Goal: Task Accomplishment & Management: Complete application form

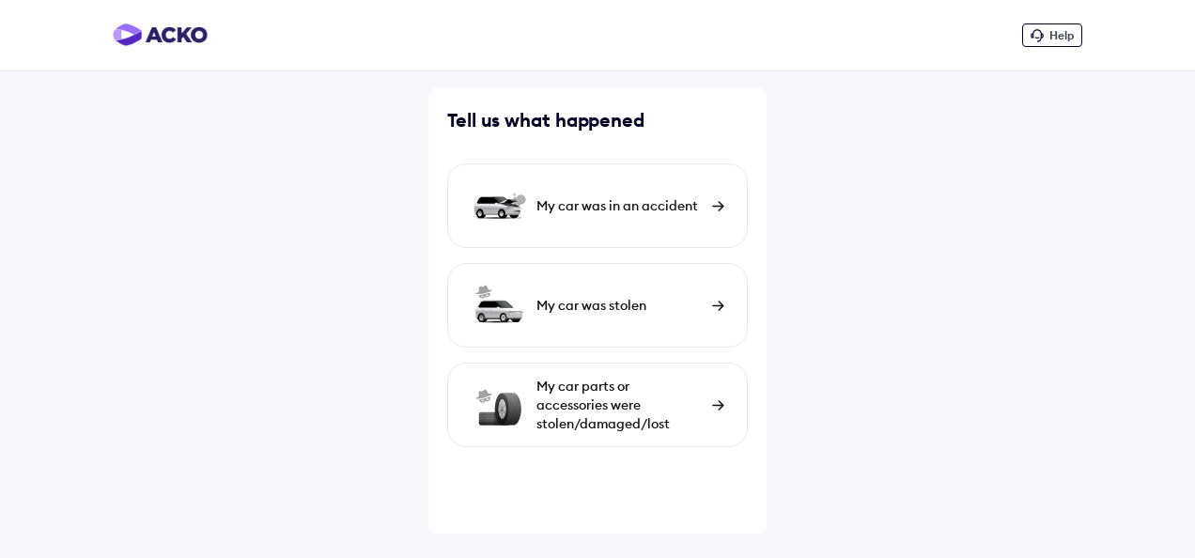
click at [613, 408] on div "My car parts or accessories were stolen/damaged/lost" at bounding box center [620, 405] width 166 height 56
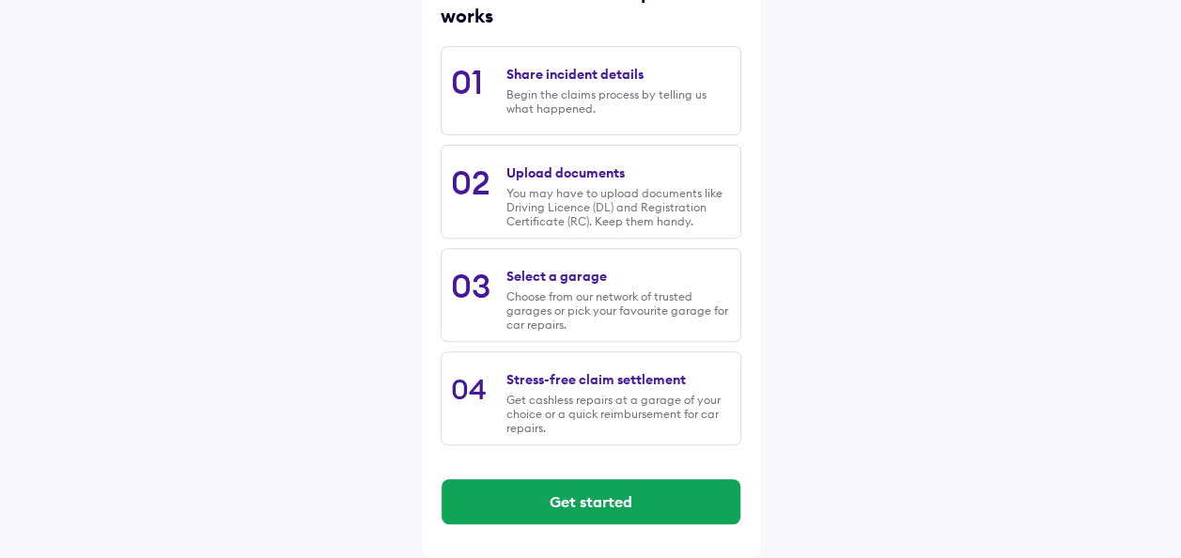
scroll to position [286, 0]
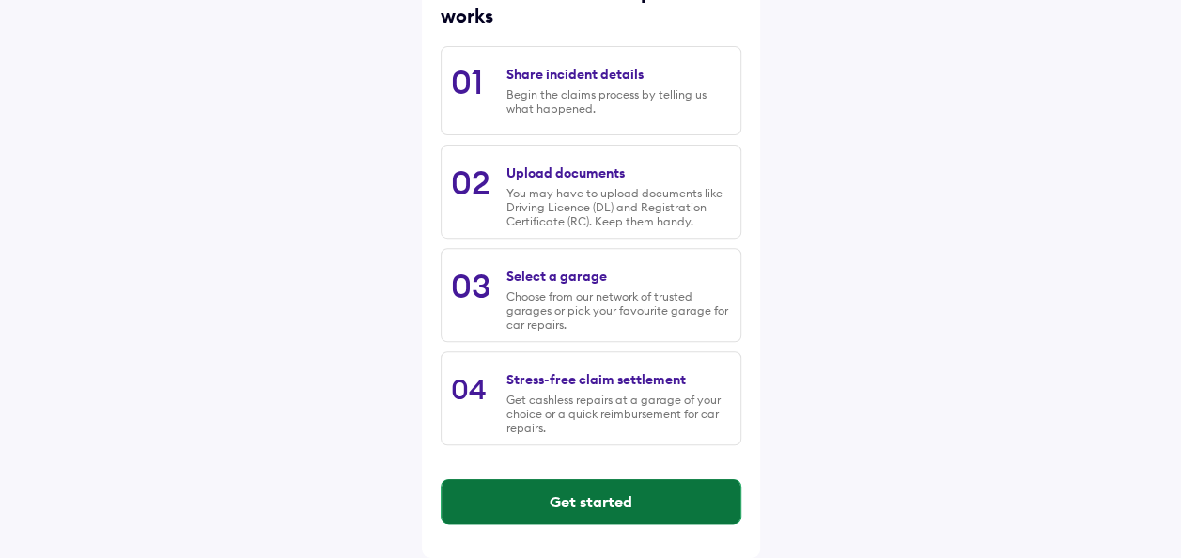
click at [628, 502] on button "Get started" at bounding box center [591, 501] width 299 height 45
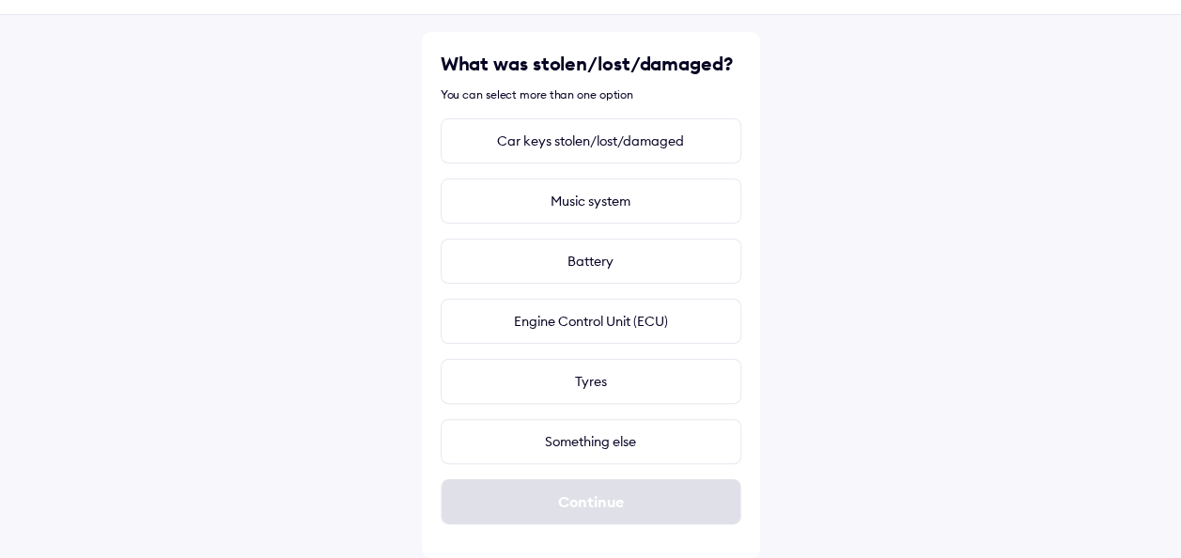
scroll to position [0, 0]
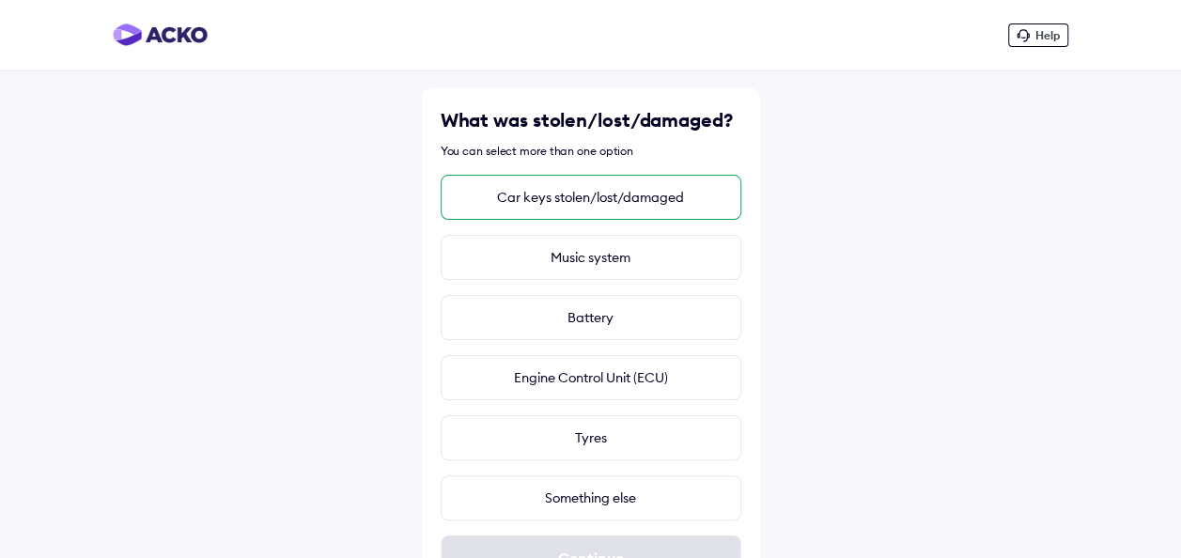
click at [617, 194] on div "Car keys stolen/lost/damaged" at bounding box center [591, 197] width 301 height 45
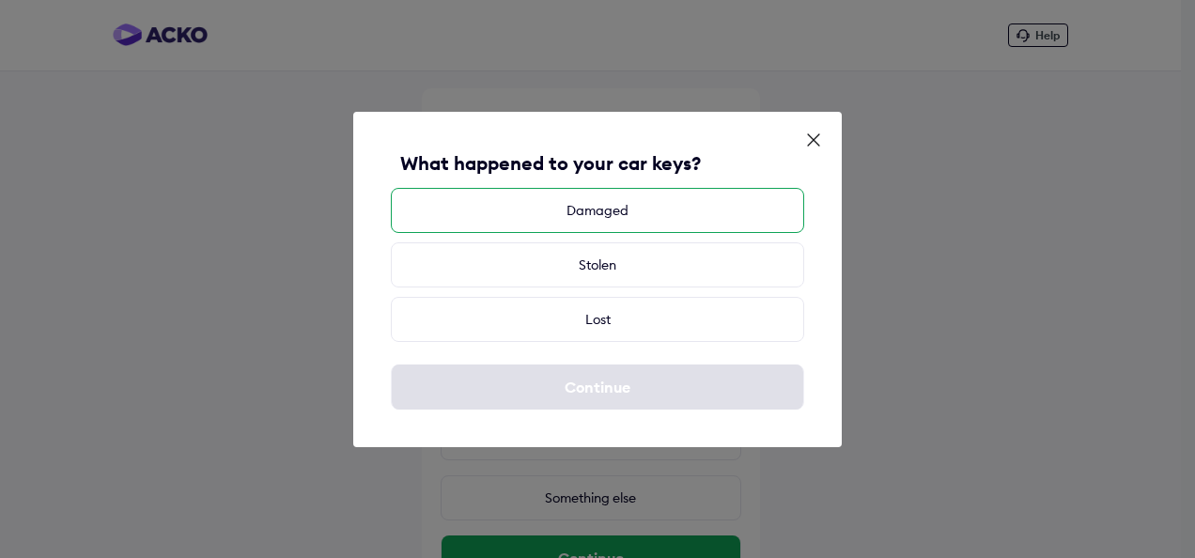
click at [603, 205] on div "Damaged" at bounding box center [597, 210] width 413 height 45
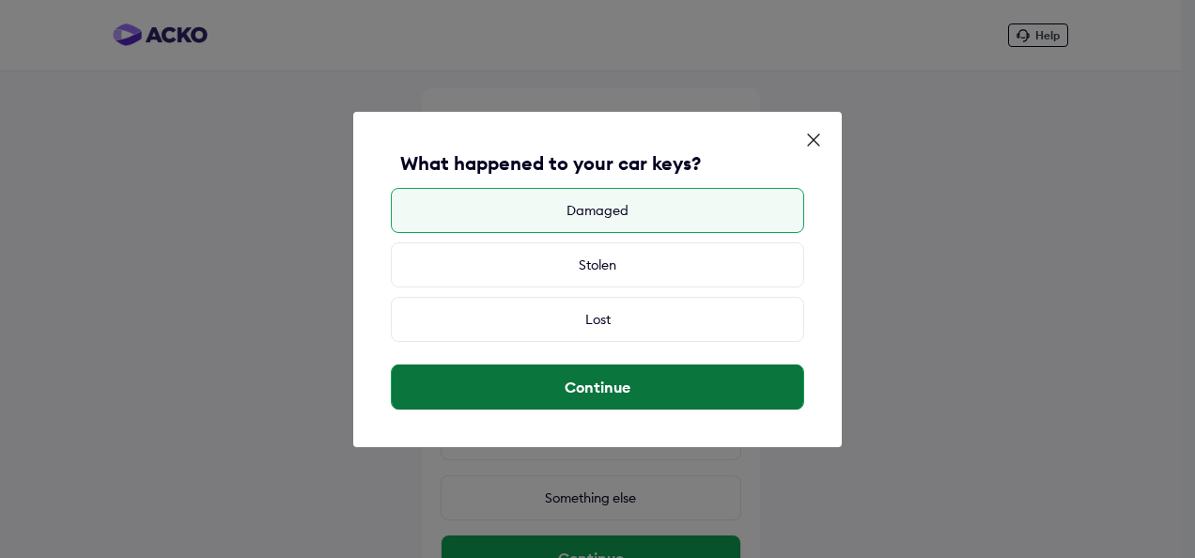
click at [625, 387] on button "Continue" at bounding box center [598, 387] width 412 height 45
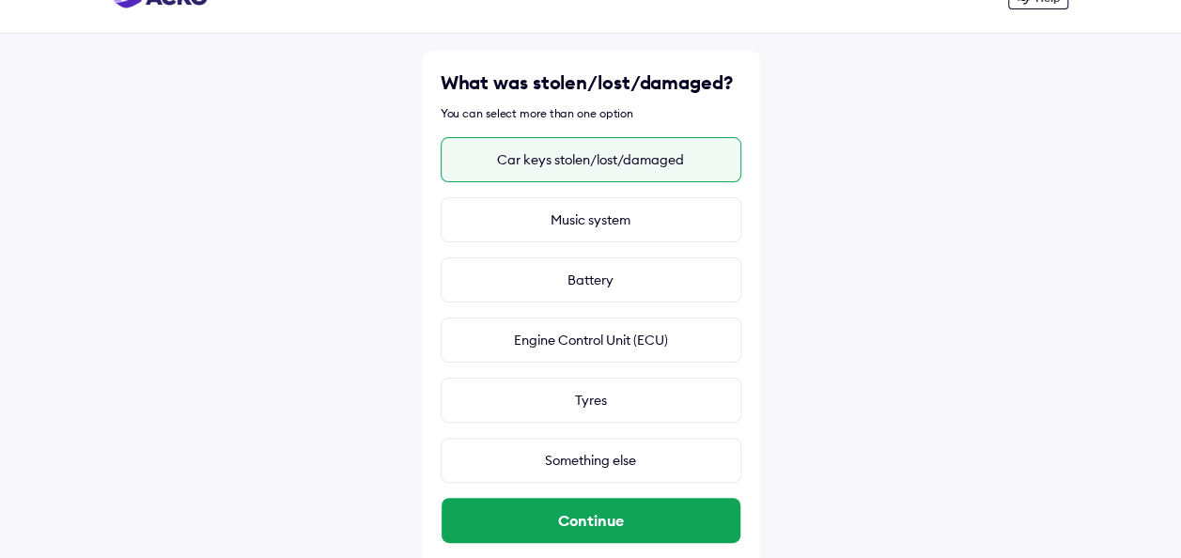
scroll to position [56, 0]
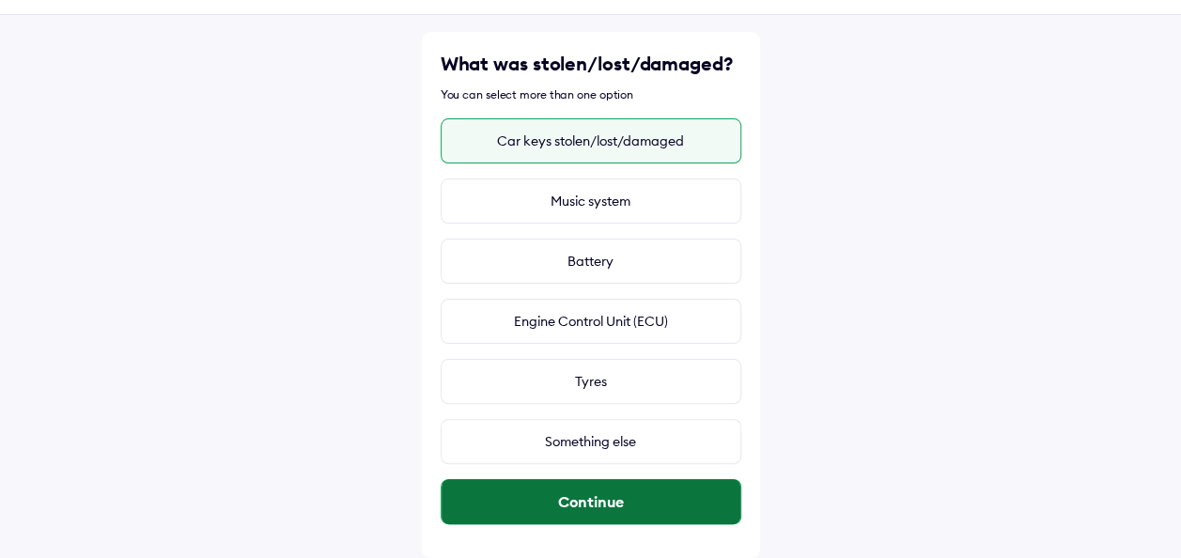
click at [621, 494] on button "Continue" at bounding box center [591, 501] width 299 height 45
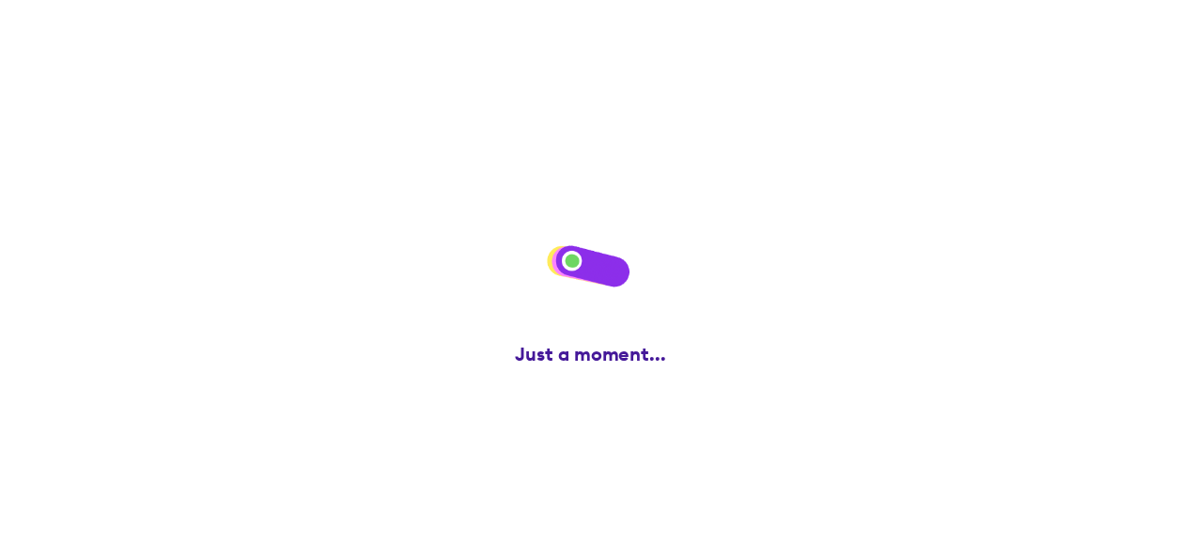
scroll to position [0, 0]
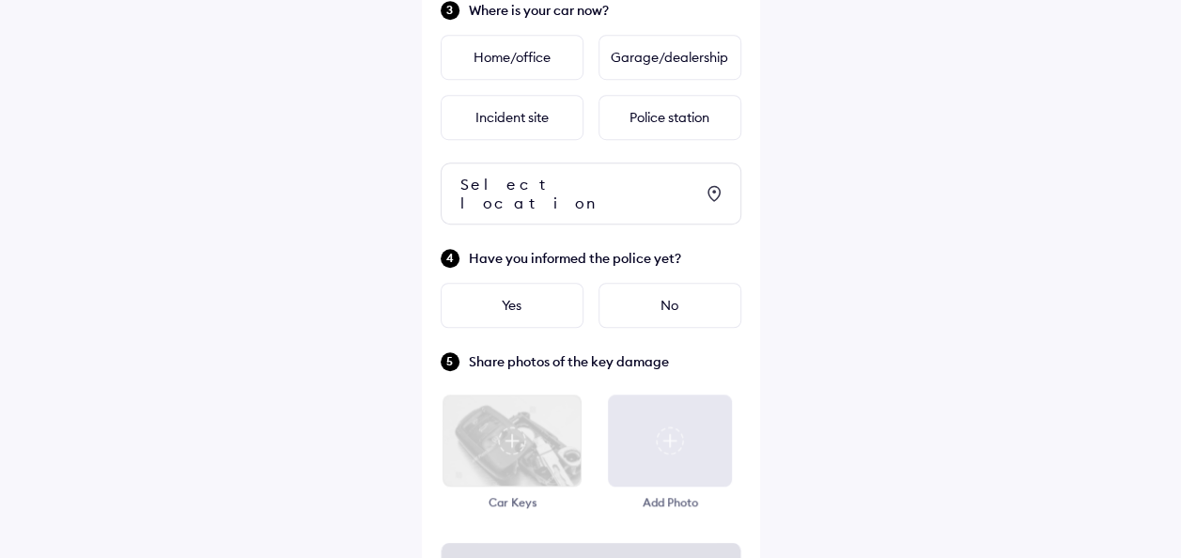
scroll to position [564, 0]
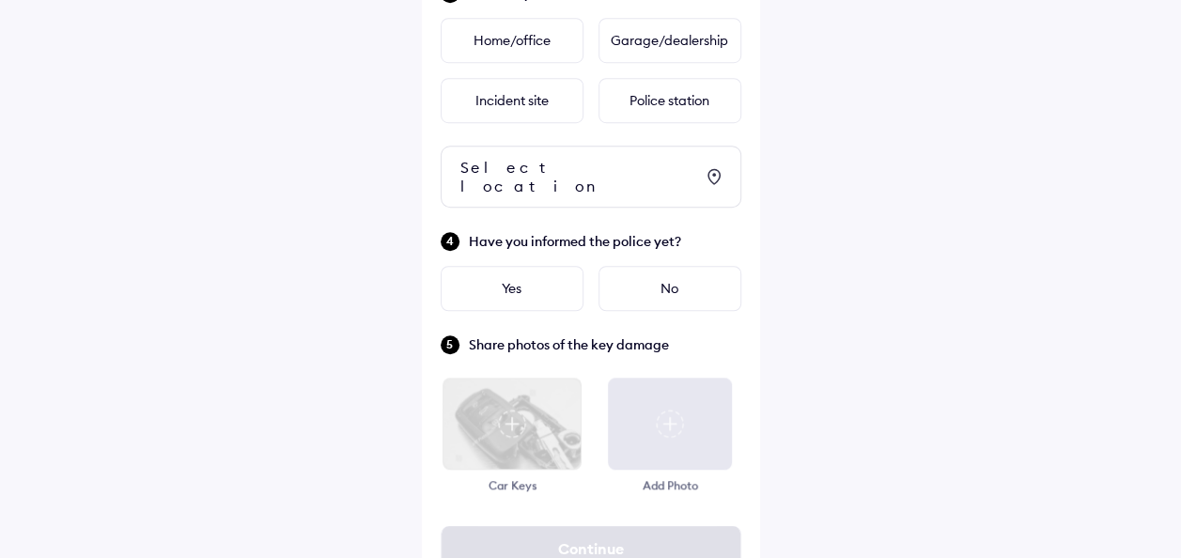
click at [522, 423] on img at bounding box center [512, 424] width 140 height 92
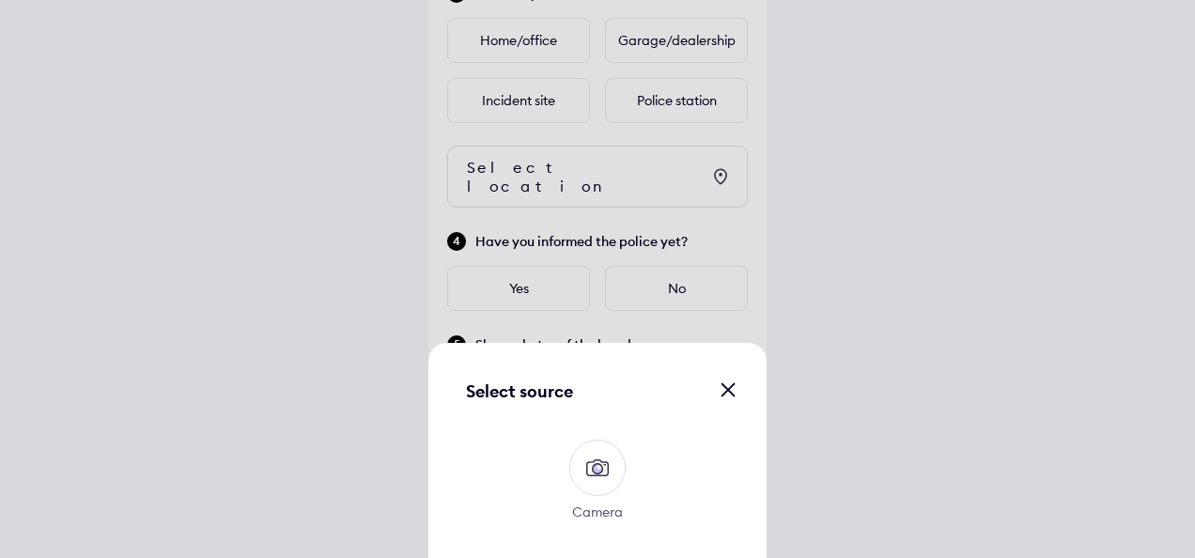
click at [608, 469] on img at bounding box center [598, 468] width 30 height 30
click at [0, 0] on input "Camera" at bounding box center [0, 0] width 0 height 0
click at [599, 456] on img at bounding box center [598, 468] width 30 height 30
click at [0, 0] on input "Camera" at bounding box center [0, 0] width 0 height 0
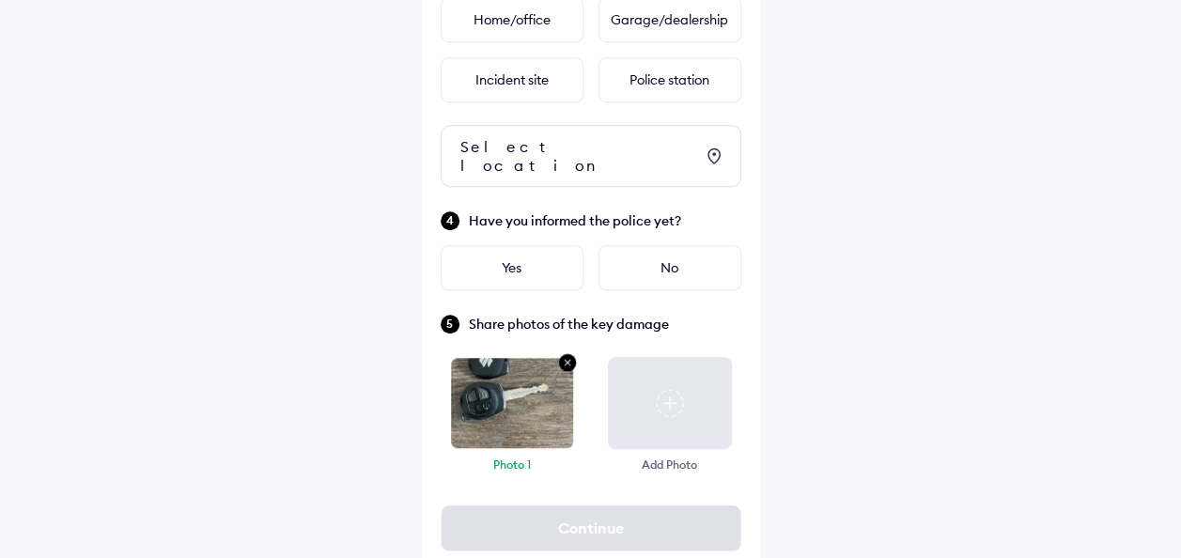
scroll to position [595, 0]
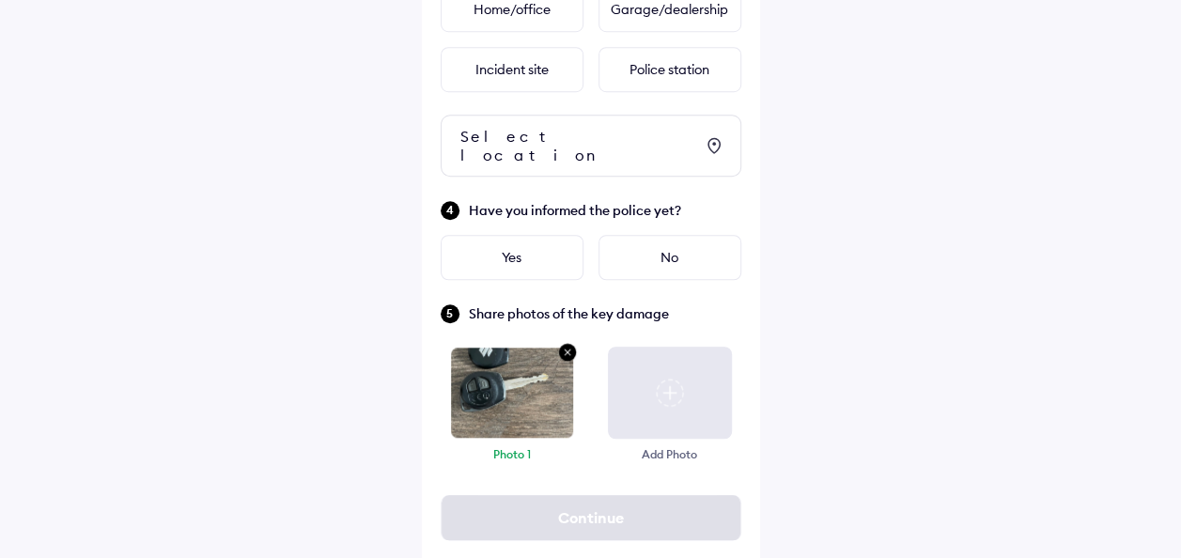
click at [679, 386] on img at bounding box center [670, 393] width 28 height 28
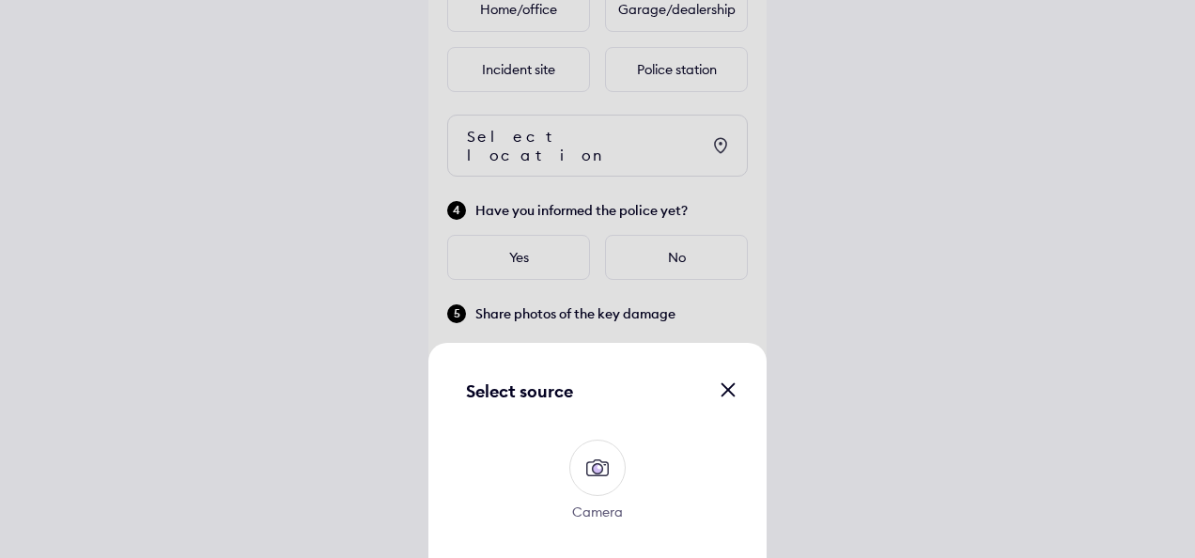
click at [594, 474] on img at bounding box center [598, 468] width 30 height 30
click at [0, 0] on input "Camera" at bounding box center [0, 0] width 0 height 0
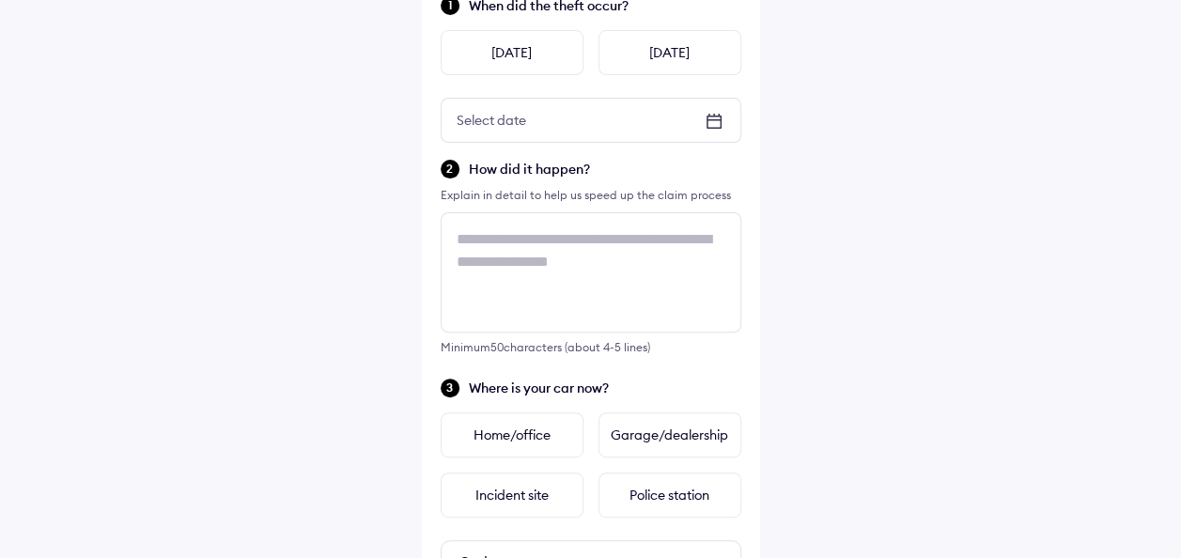
scroll to position [0, 0]
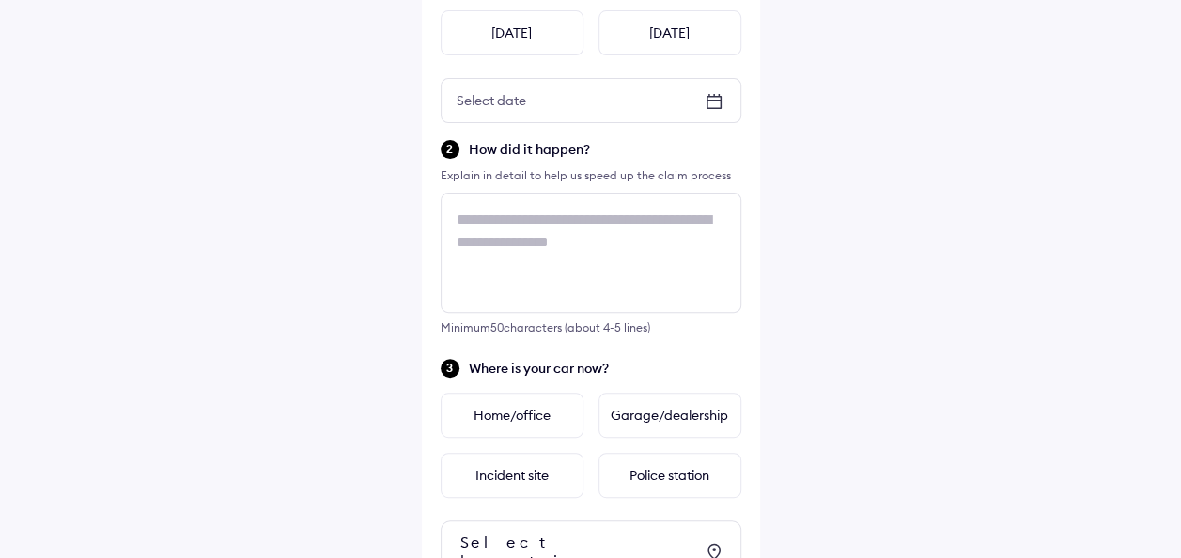
scroll to position [282, 0]
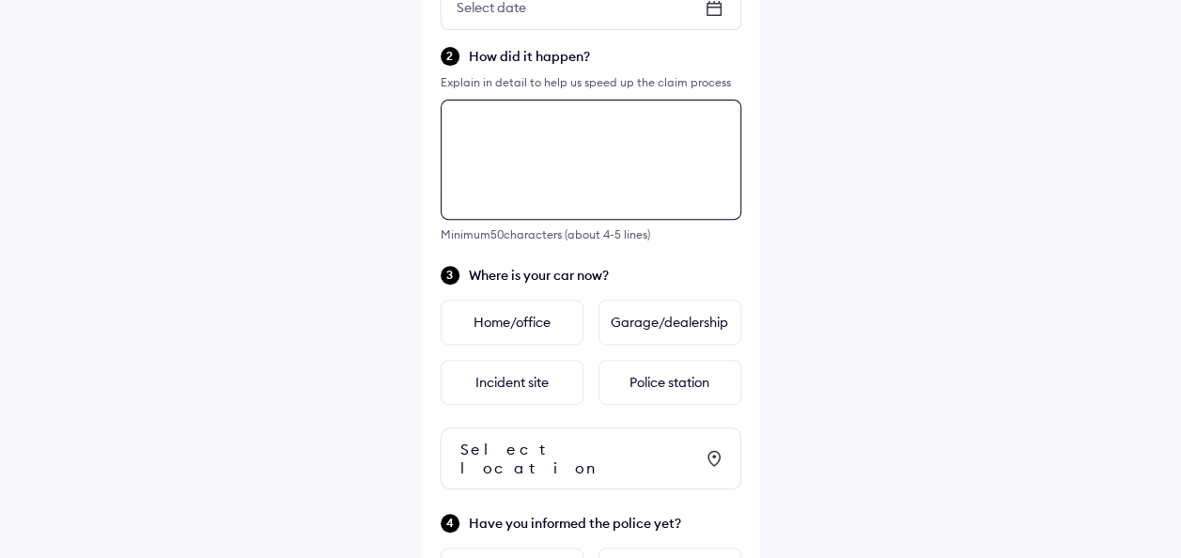
click at [594, 127] on textarea at bounding box center [591, 160] width 301 height 120
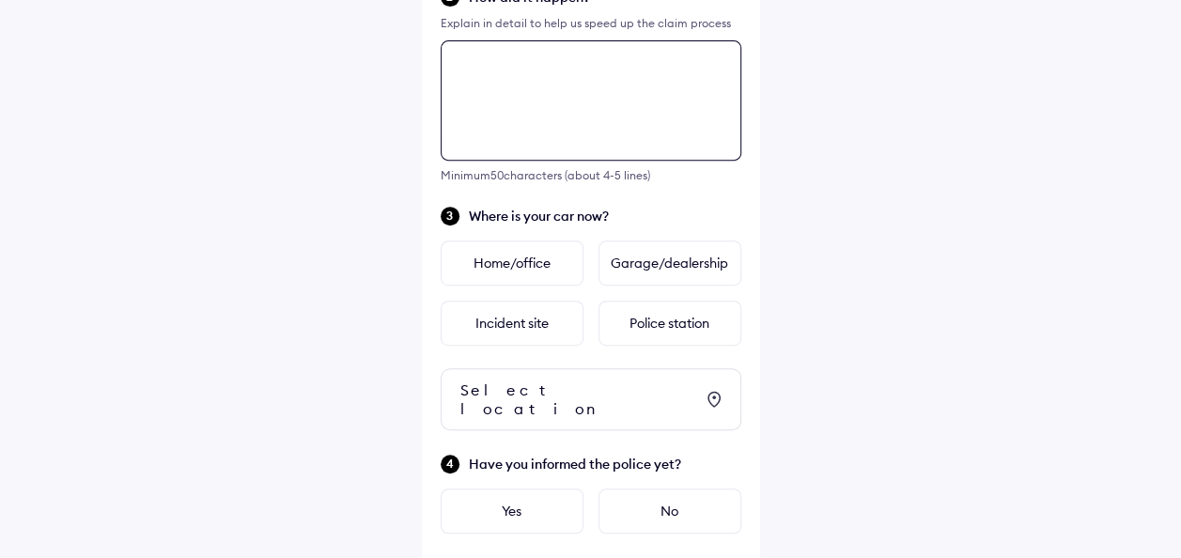
scroll to position [381, 0]
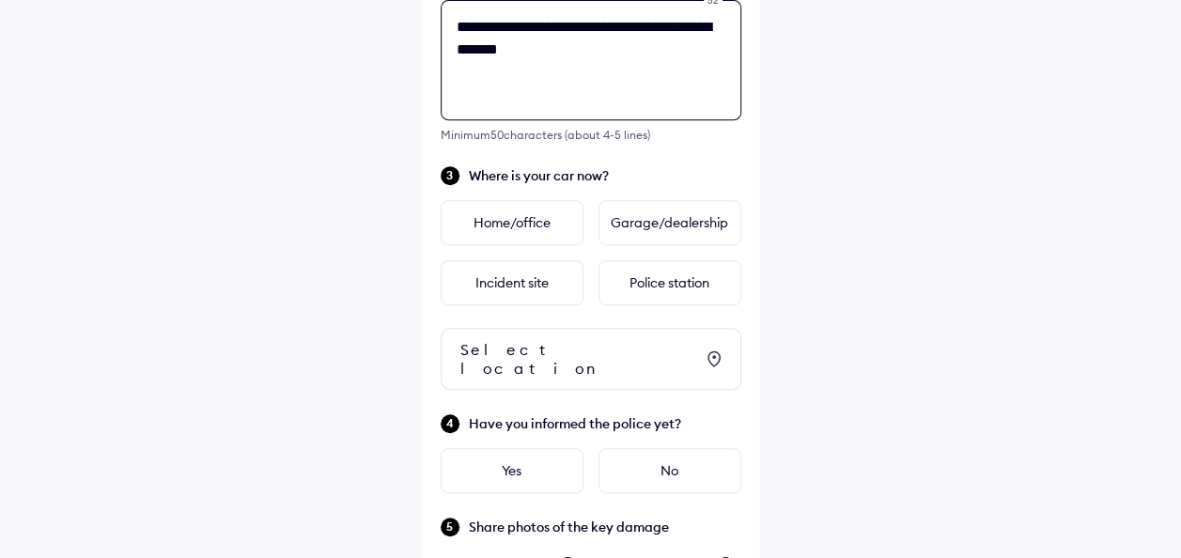
click at [665, 64] on textarea "**********" at bounding box center [591, 60] width 301 height 120
click at [492, 51] on textarea "**********" at bounding box center [591, 60] width 301 height 120
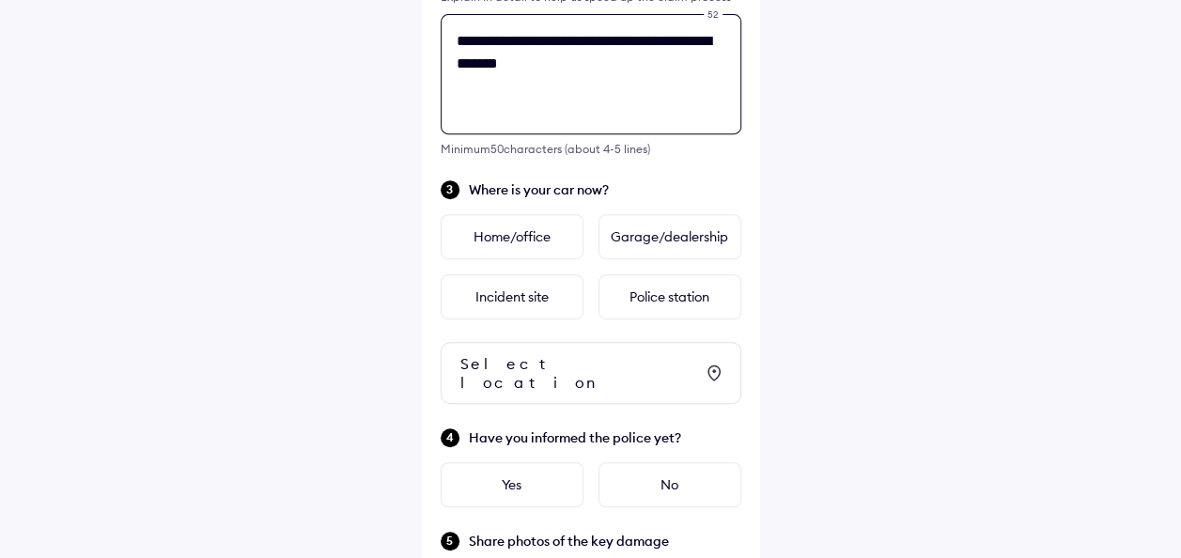
scroll to position [288, 0]
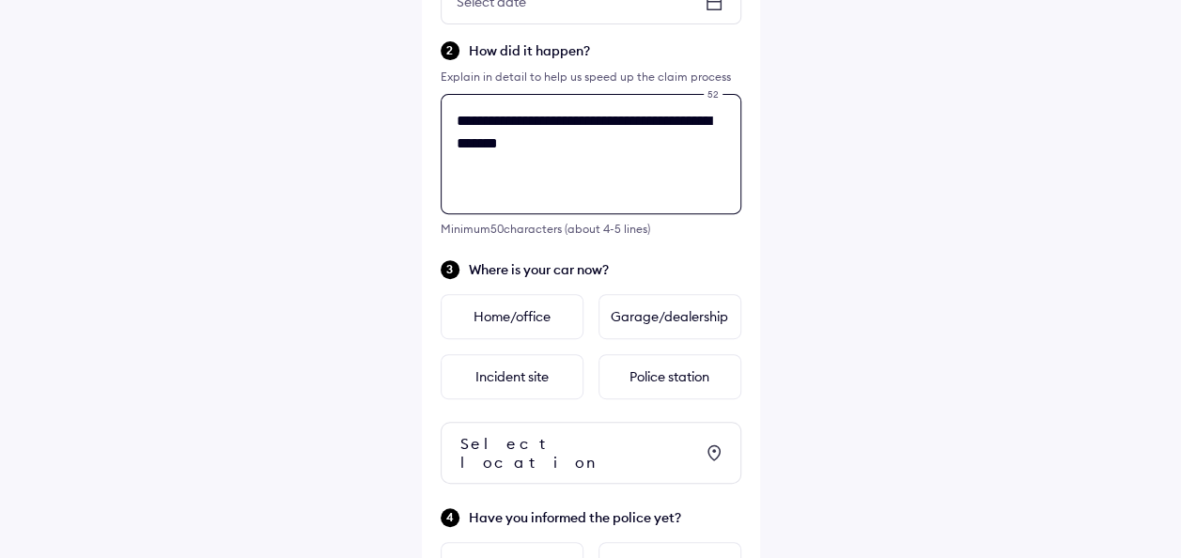
click at [502, 141] on textarea "**********" at bounding box center [591, 154] width 301 height 120
click at [492, 149] on textarea "**********" at bounding box center [591, 154] width 301 height 120
click at [622, 154] on textarea "**********" at bounding box center [591, 154] width 301 height 120
click at [682, 117] on textarea "**********" at bounding box center [591, 154] width 301 height 120
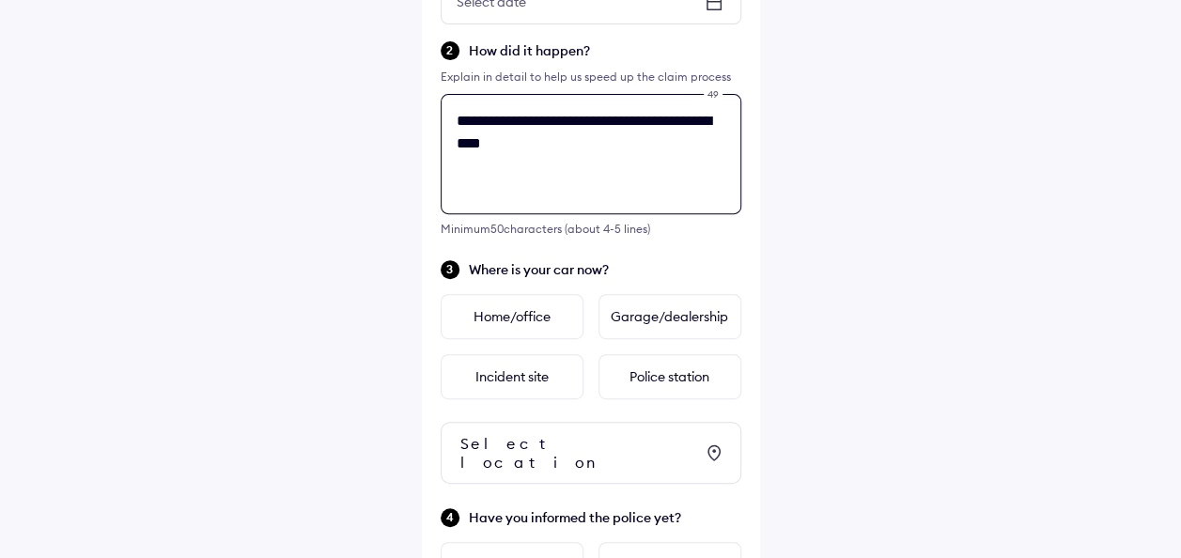
click at [568, 180] on textarea "**********" at bounding box center [591, 154] width 301 height 120
click at [496, 147] on textarea "**********" at bounding box center [591, 154] width 301 height 120
click at [634, 152] on textarea "**********" at bounding box center [591, 154] width 301 height 120
click at [507, 145] on textarea "**********" at bounding box center [591, 154] width 301 height 120
type textarea "**********"
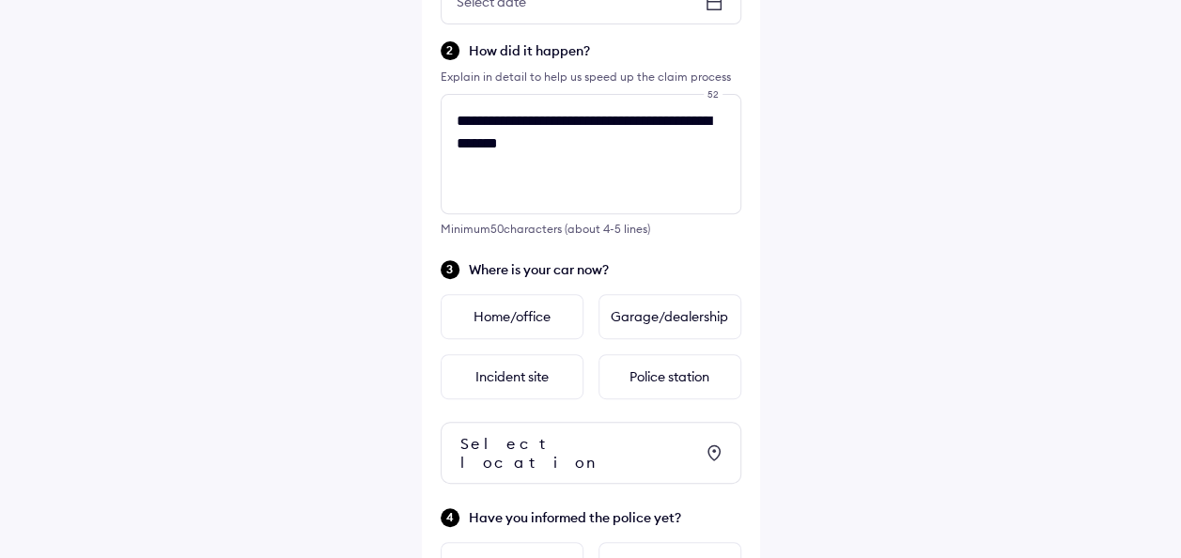
click at [1000, 205] on div "**********" at bounding box center [590, 365] width 1181 height 1307
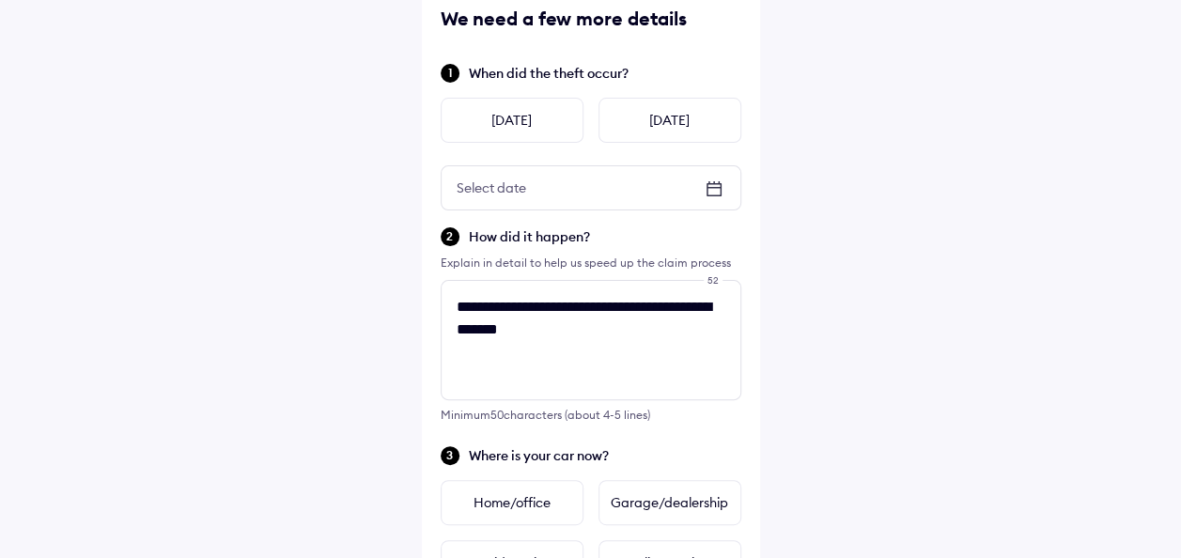
scroll to position [100, 0]
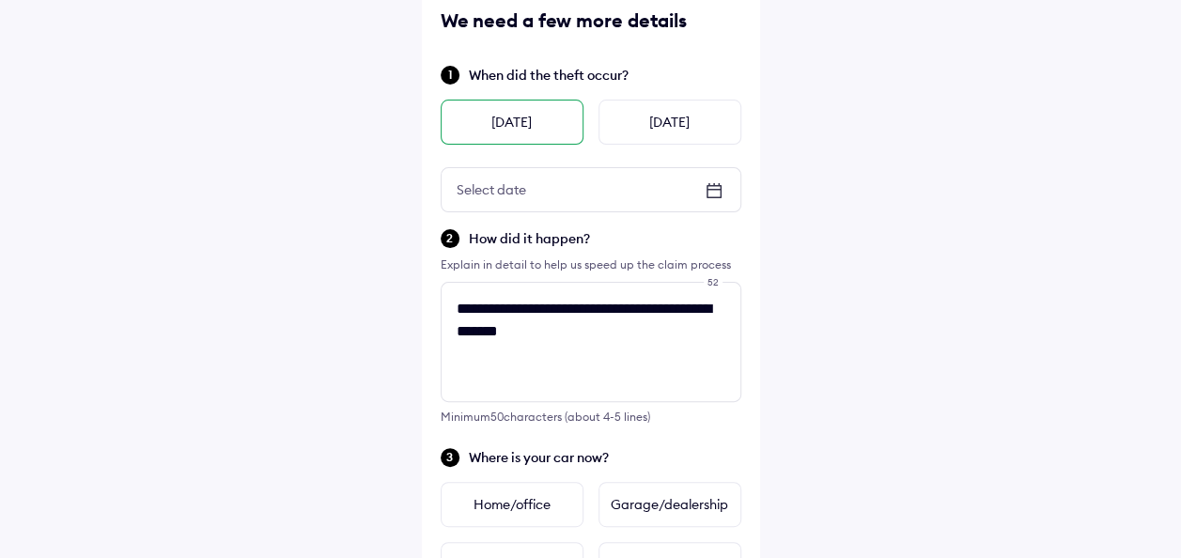
click at [530, 126] on div "[DATE]" at bounding box center [512, 122] width 143 height 45
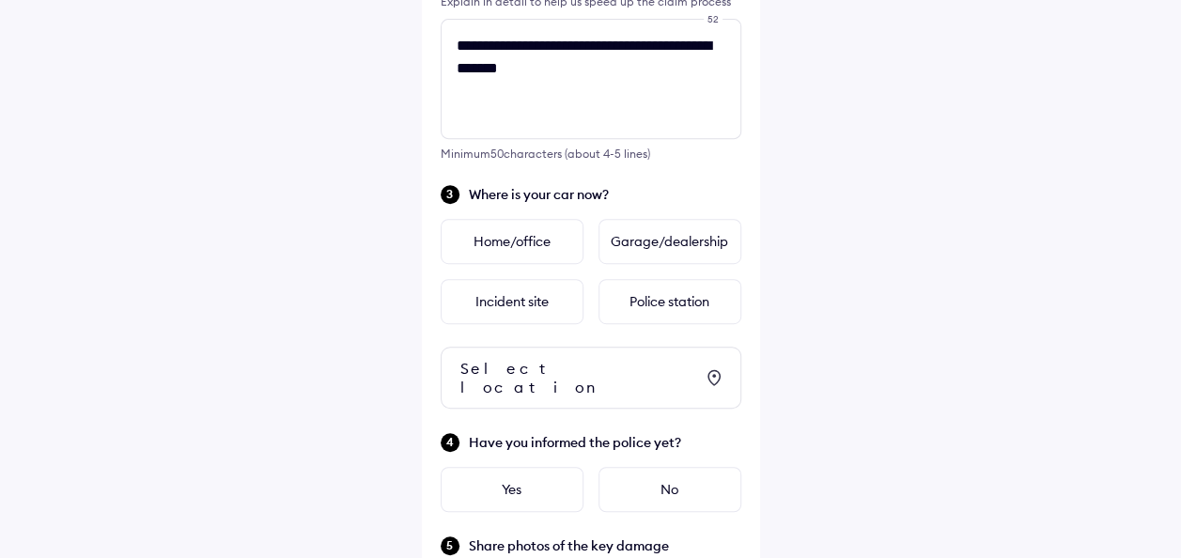
scroll to position [381, 0]
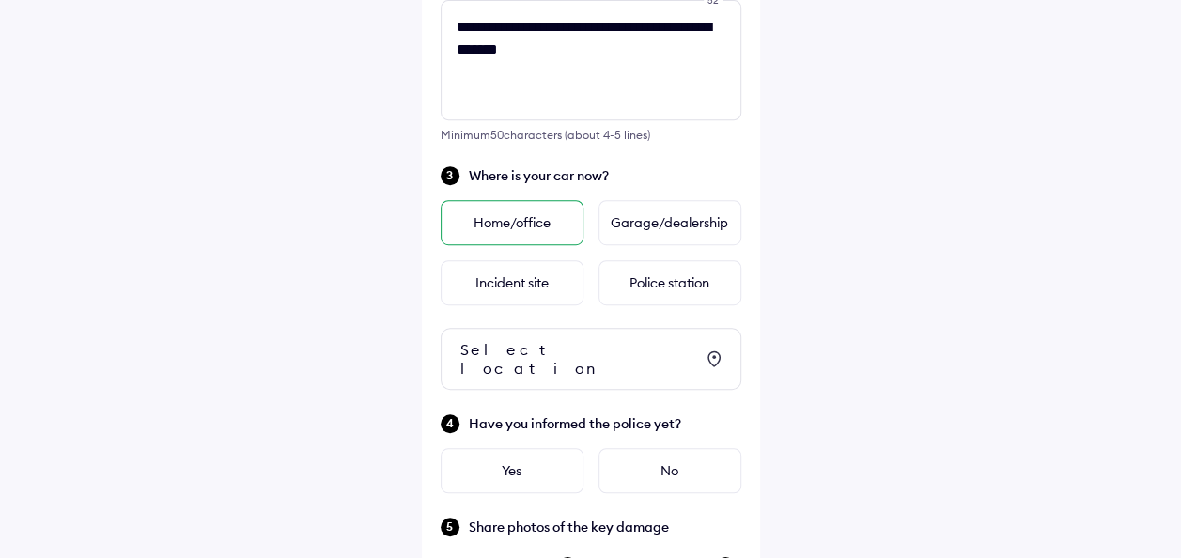
click at [510, 226] on div "Home/office" at bounding box center [512, 222] width 143 height 45
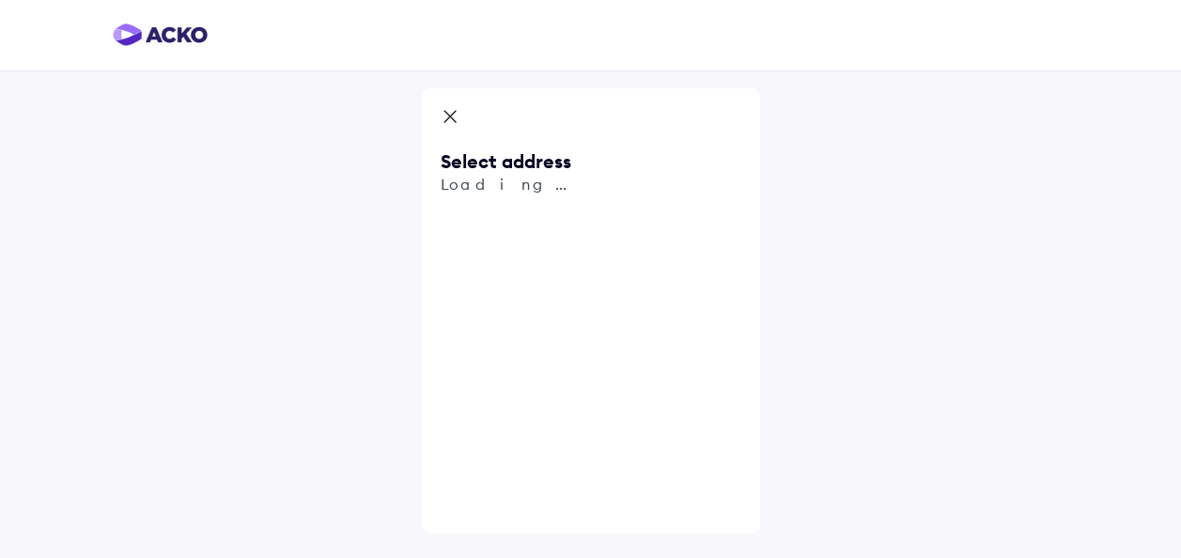
scroll to position [0, 0]
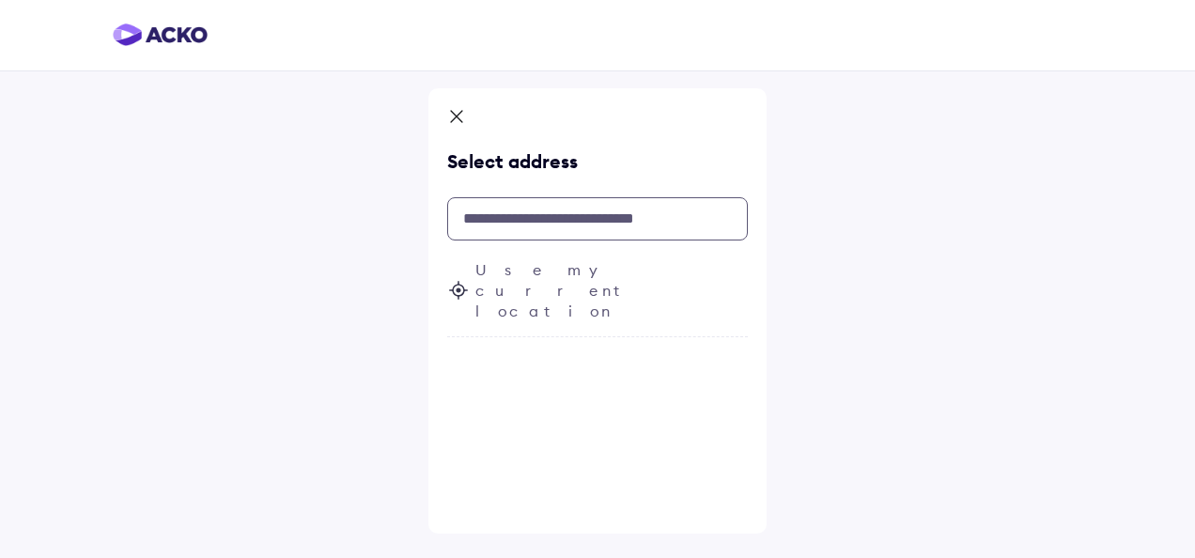
click at [513, 218] on input "text" at bounding box center [597, 218] width 301 height 43
click at [548, 271] on span "Use my current location" at bounding box center [611, 290] width 272 height 62
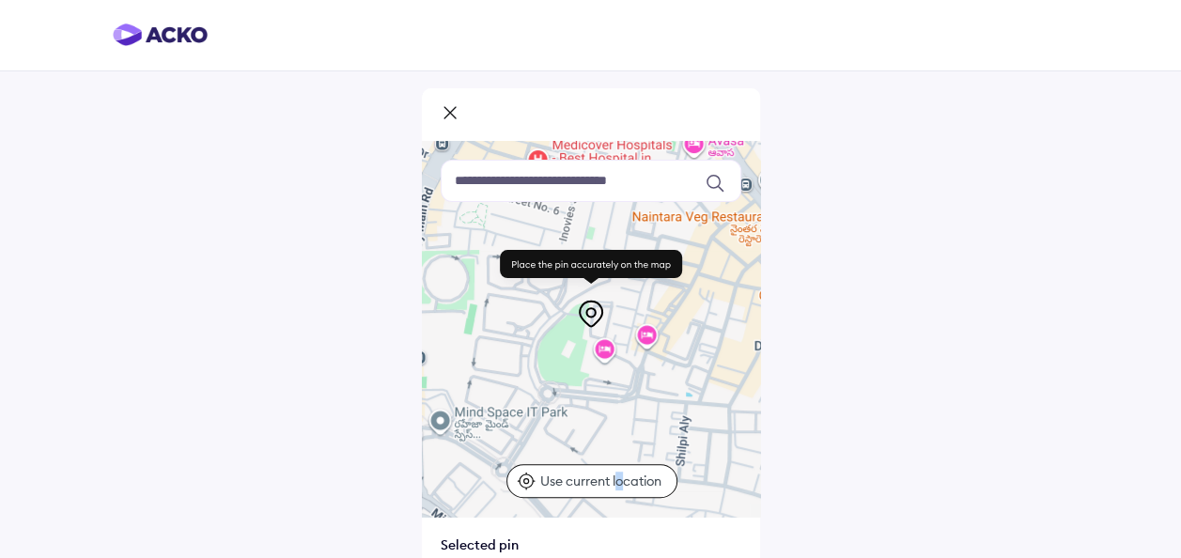
click at [620, 481] on p "Use current location" at bounding box center [603, 481] width 126 height 19
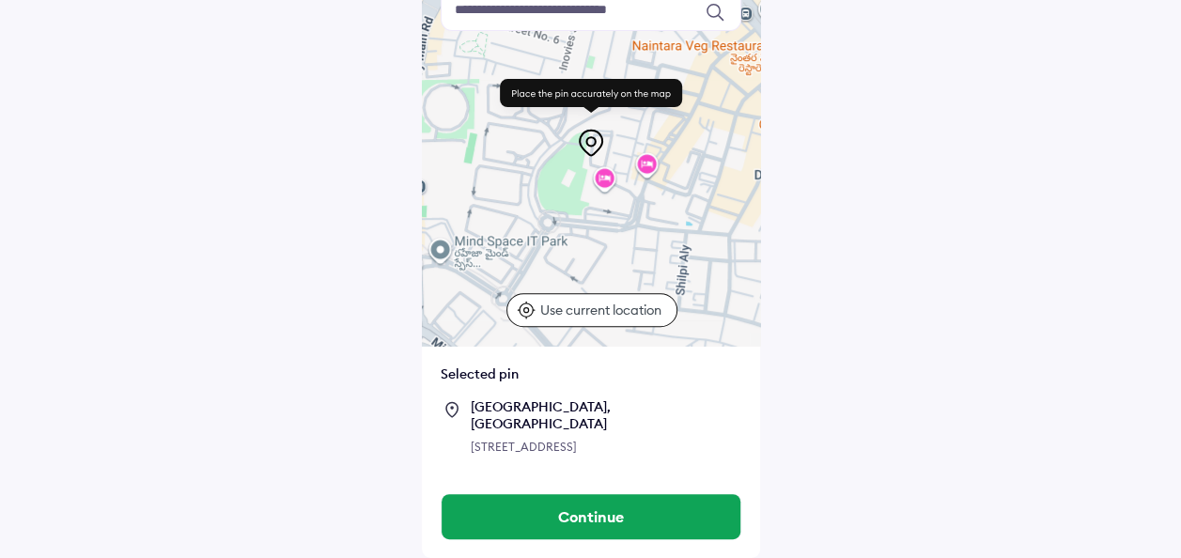
scroll to position [190, 0]
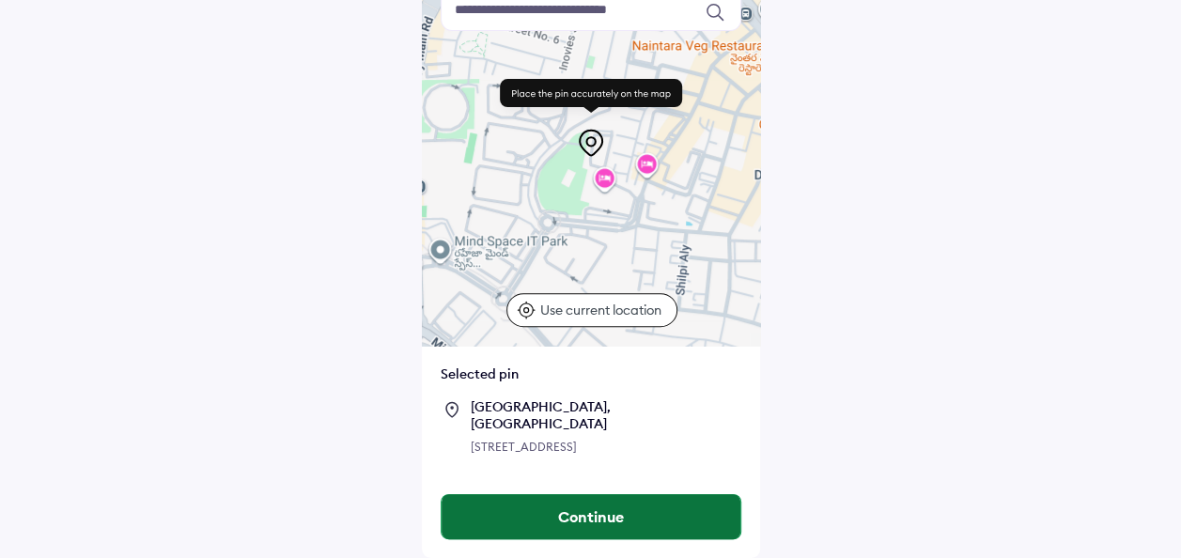
click at [611, 518] on button "Continue" at bounding box center [591, 516] width 299 height 45
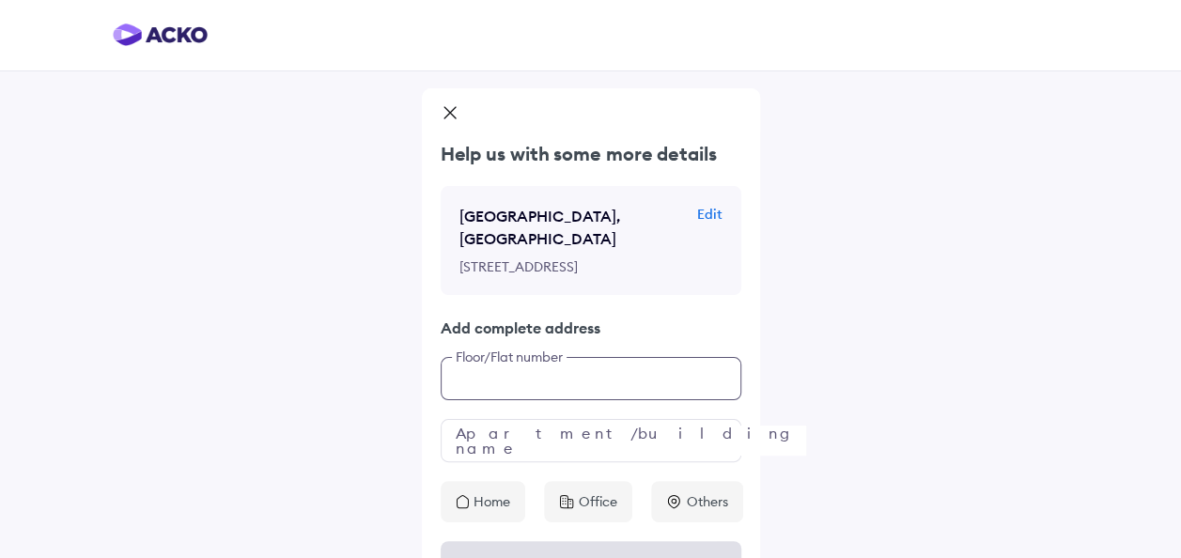
click at [533, 411] on div "Help us with some more details [GEOGRAPHIC_DATA], [GEOGRAPHIC_DATA] Edit [STREE…" at bounding box center [591, 331] width 338 height 381
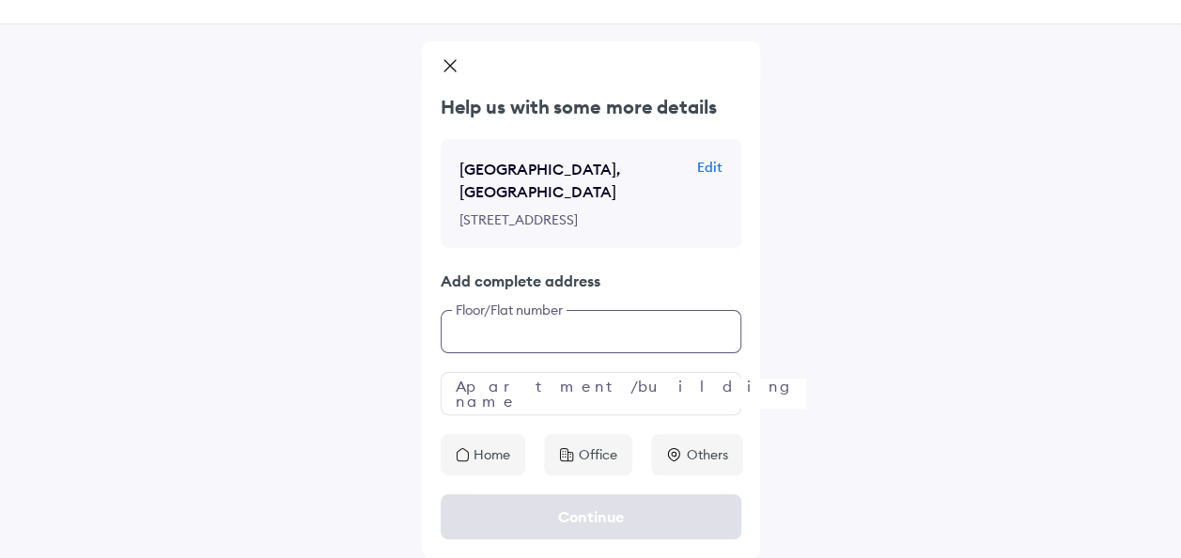
scroll to position [83, 0]
type input "**********"
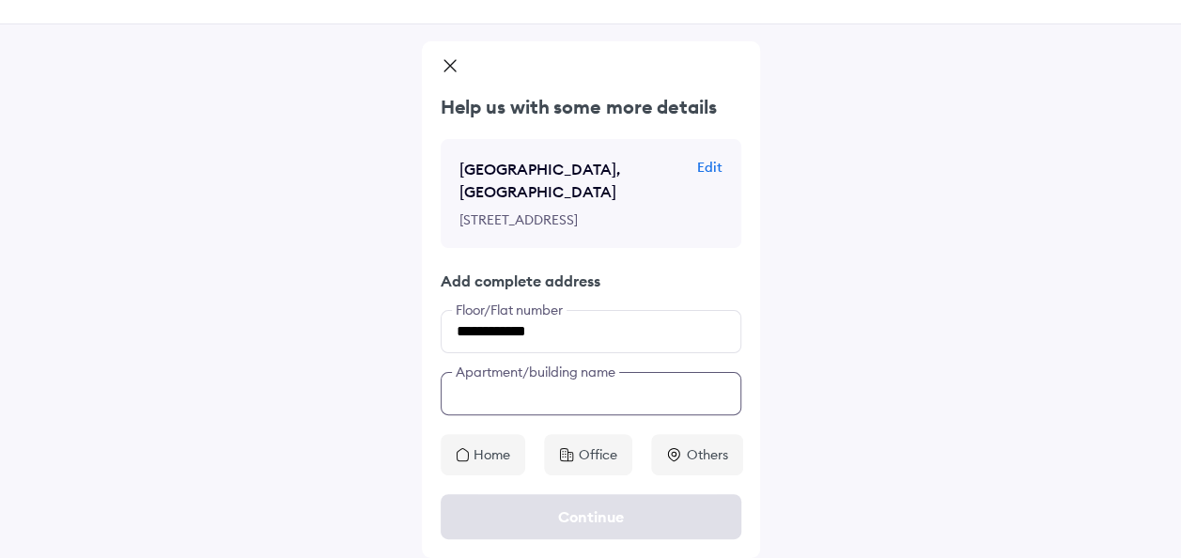
click at [519, 391] on input "text" at bounding box center [591, 393] width 301 height 43
type input "**********"
click at [853, 404] on div "**********" at bounding box center [590, 255] width 1181 height 605
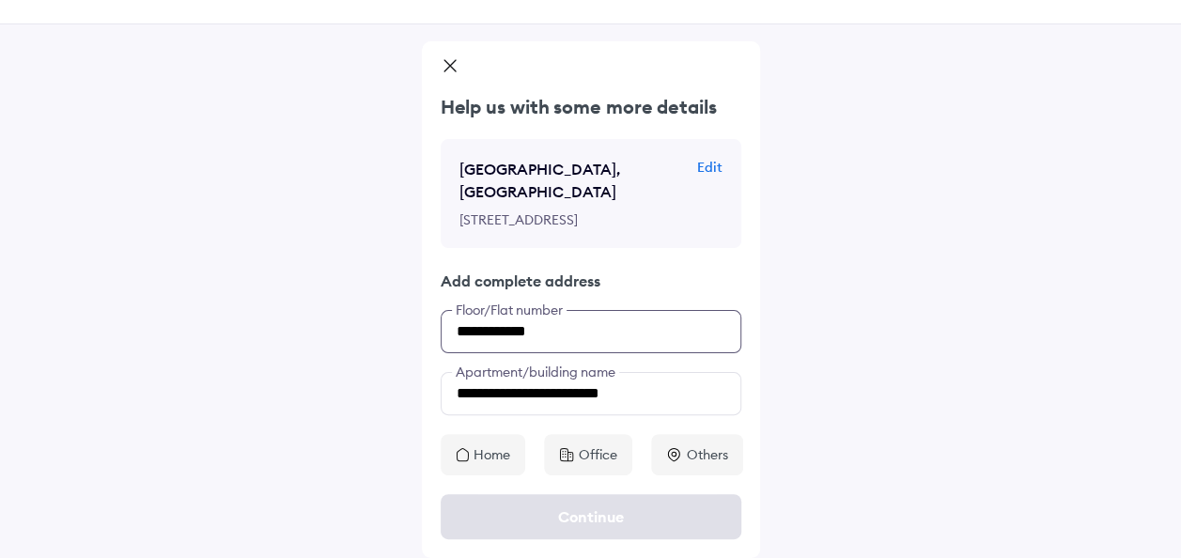
click at [607, 312] on input "**********" at bounding box center [591, 331] width 301 height 43
click at [623, 391] on input "**********" at bounding box center [591, 393] width 301 height 43
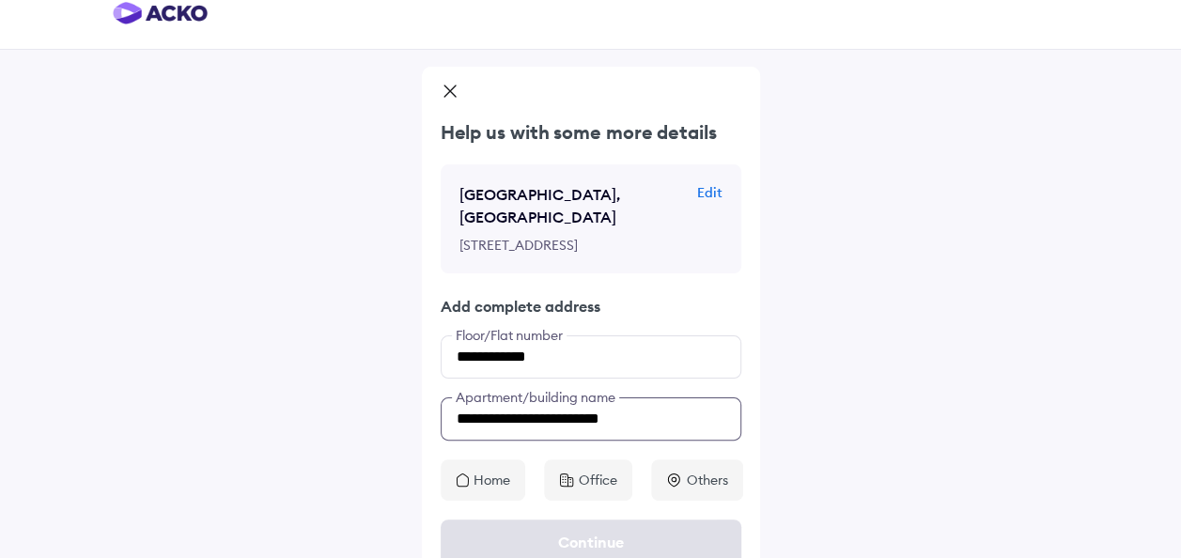
scroll to position [0, 0]
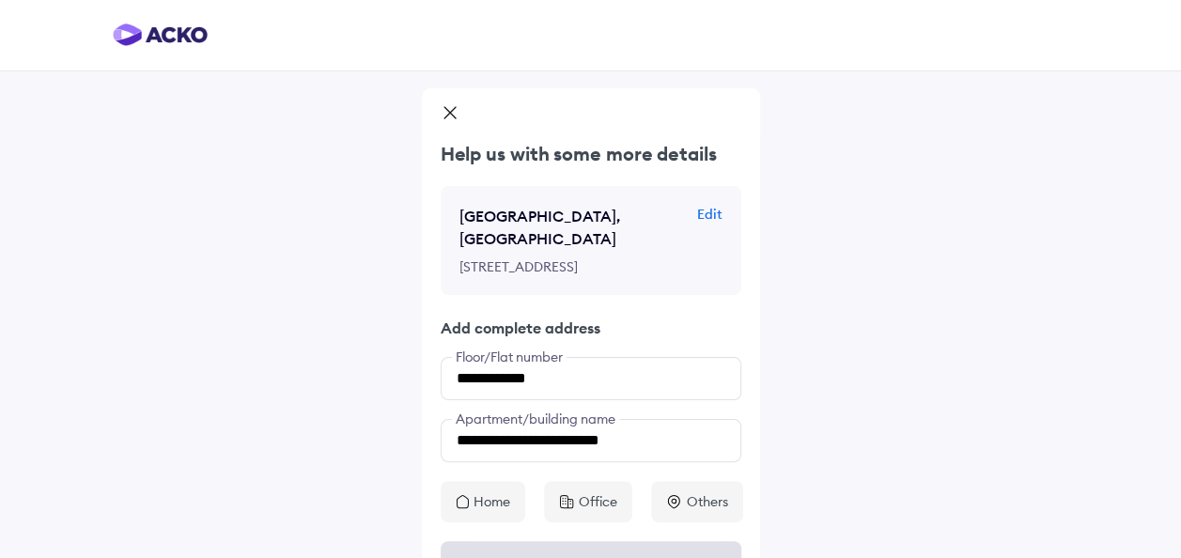
click at [710, 212] on p "Edit" at bounding box center [709, 214] width 25 height 19
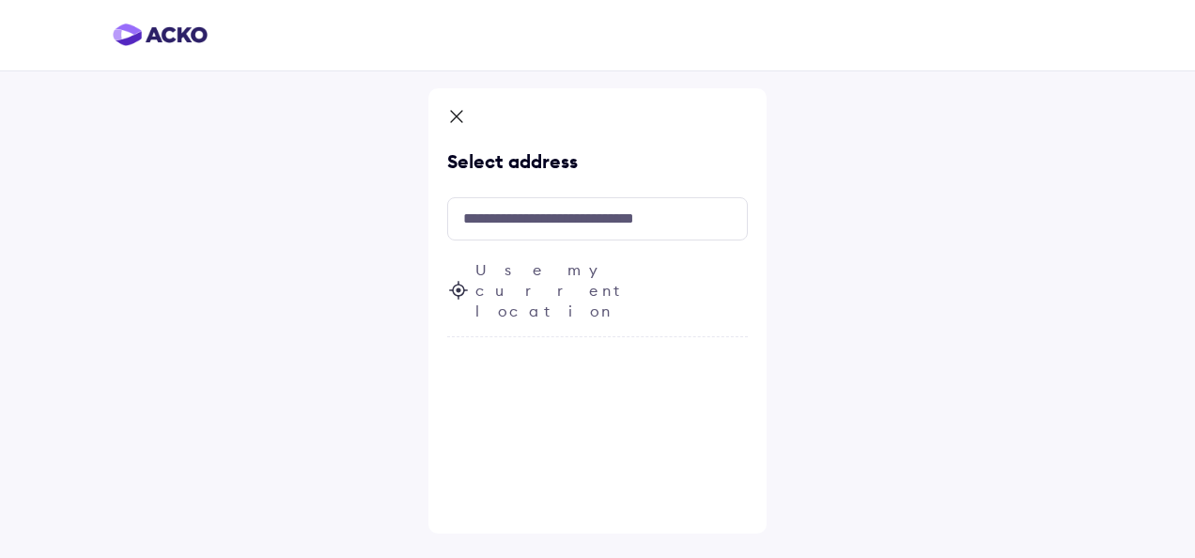
click at [574, 270] on span "Use my current location" at bounding box center [611, 290] width 272 height 62
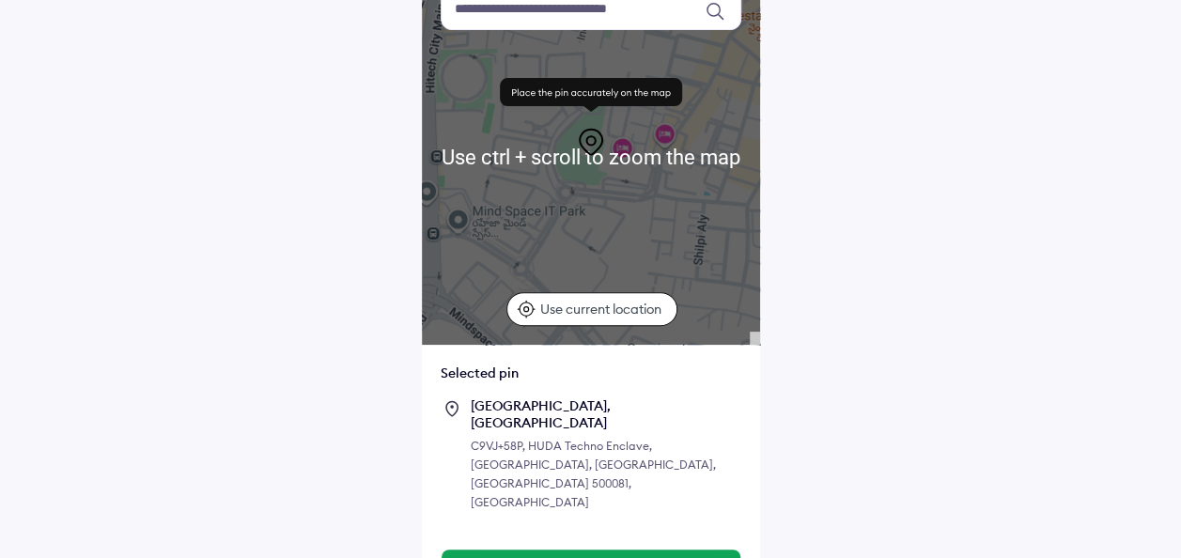
scroll to position [173, 0]
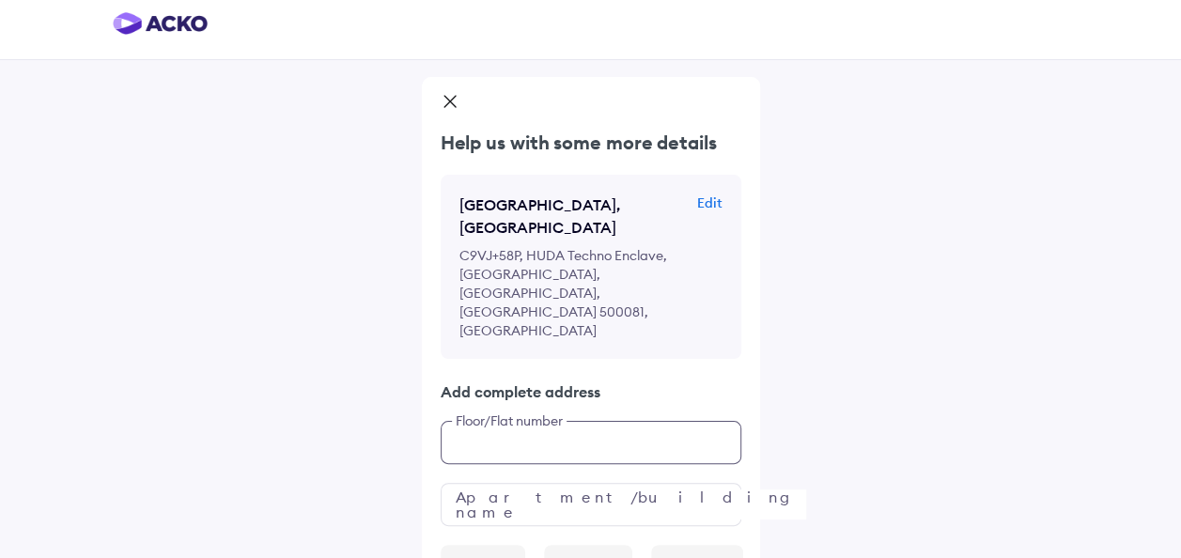
click at [526, 395] on div "Help us with some more details [GEOGRAPHIC_DATA], [GEOGRAPHIC_DATA] Edit C9VJ+5…" at bounding box center [591, 358] width 338 height 457
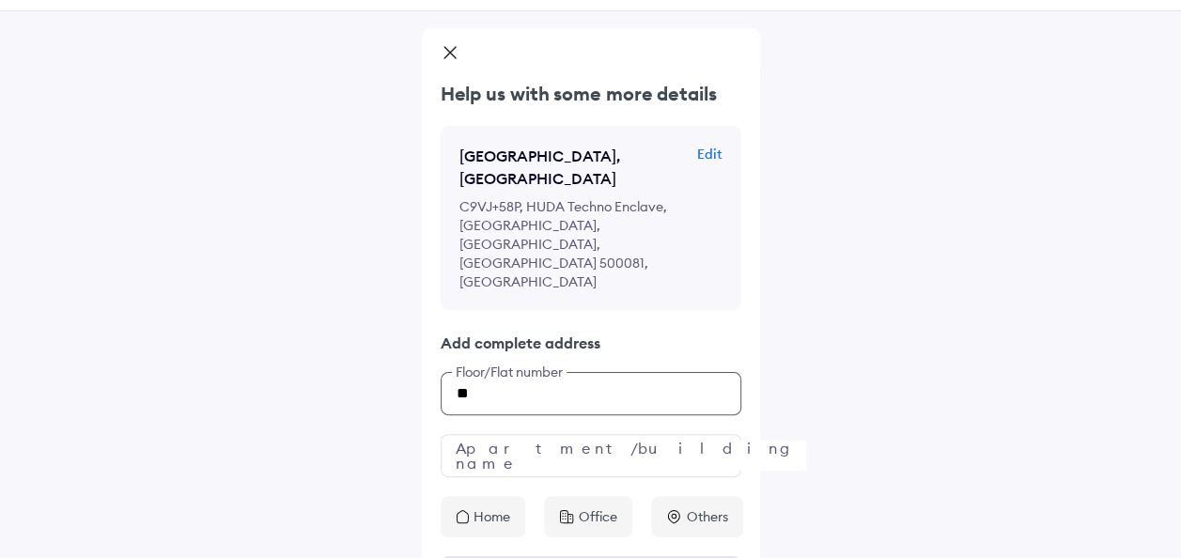
type input "*"
type input "********"
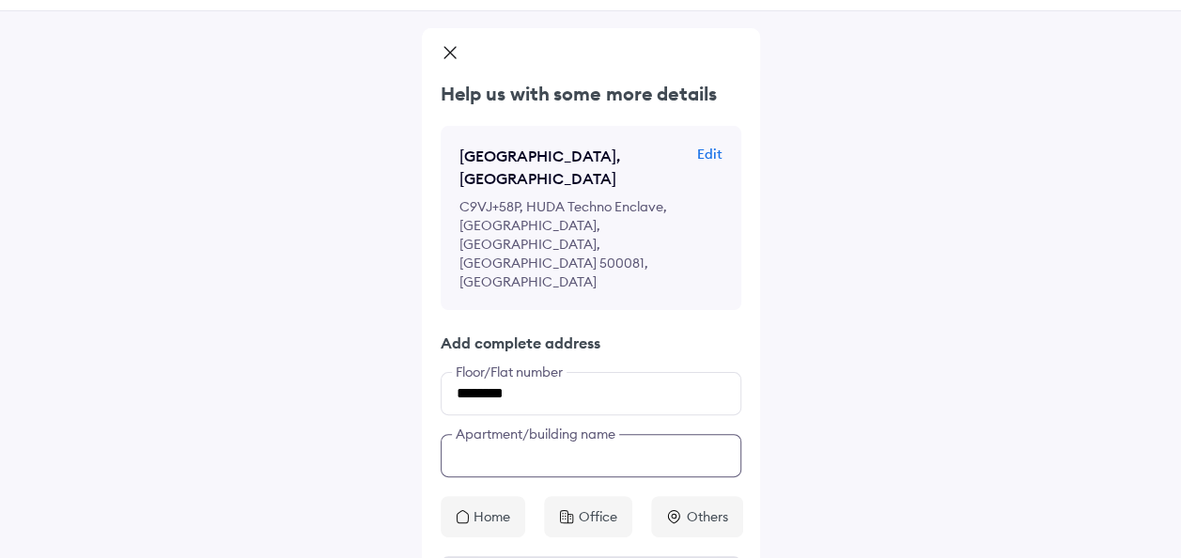
click at [541, 434] on input "text" at bounding box center [591, 455] width 301 height 43
type input "**********"
click at [499, 507] on p "Home" at bounding box center [492, 516] width 37 height 19
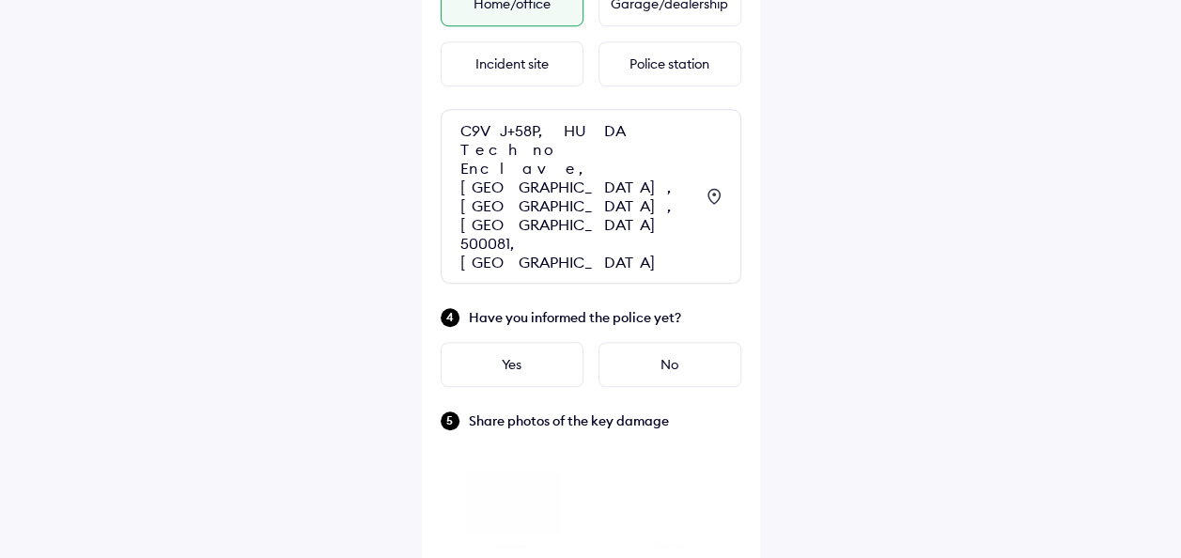
scroll to position [629, 0]
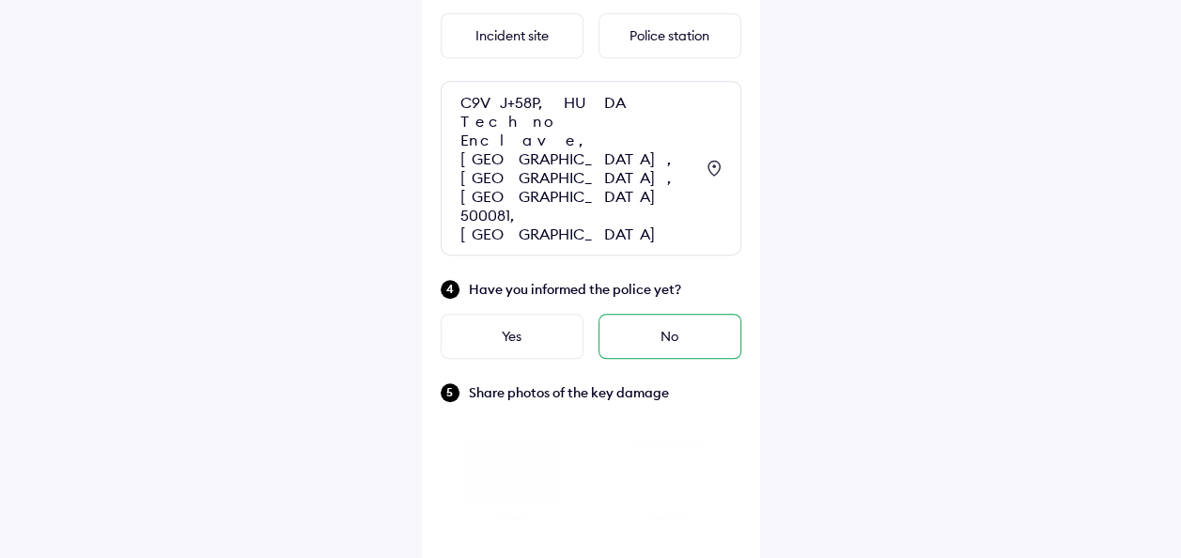
click at [682, 314] on div "No" at bounding box center [670, 336] width 143 height 45
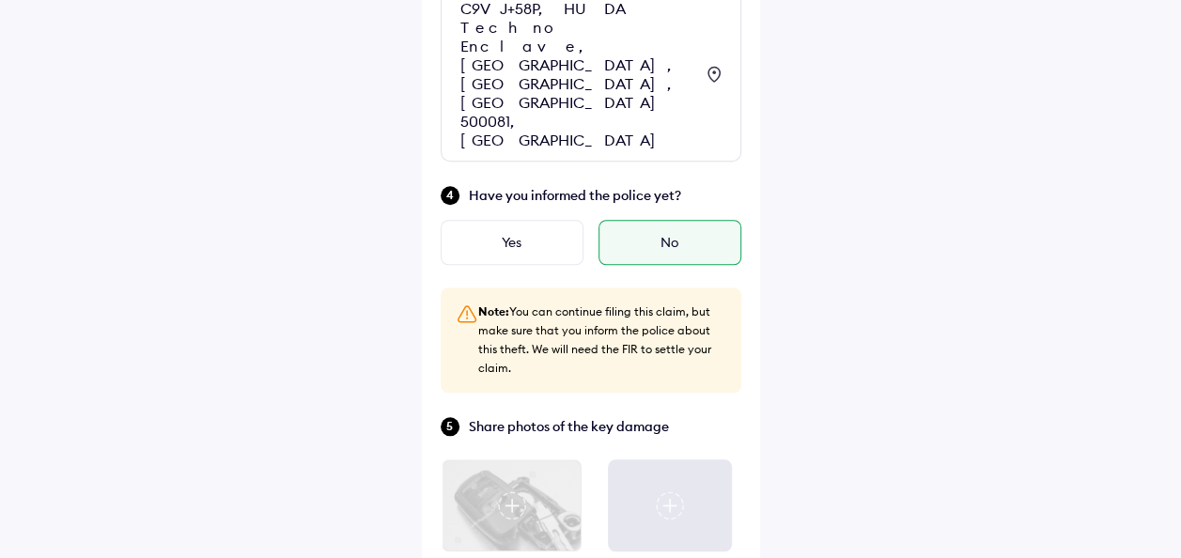
scroll to position [756, 0]
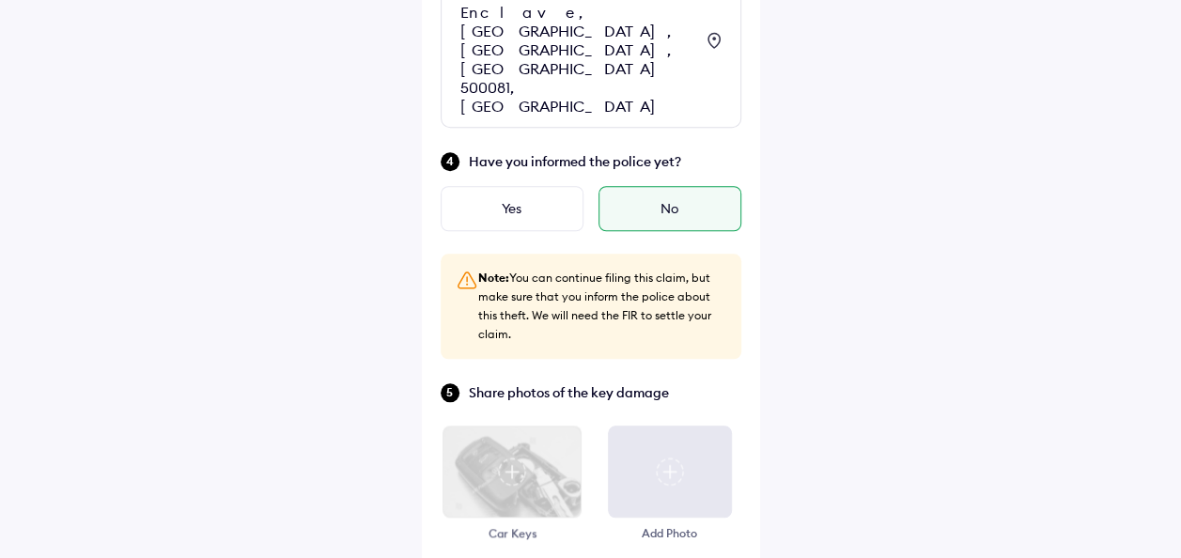
click at [514, 458] on img at bounding box center [512, 472] width 28 height 28
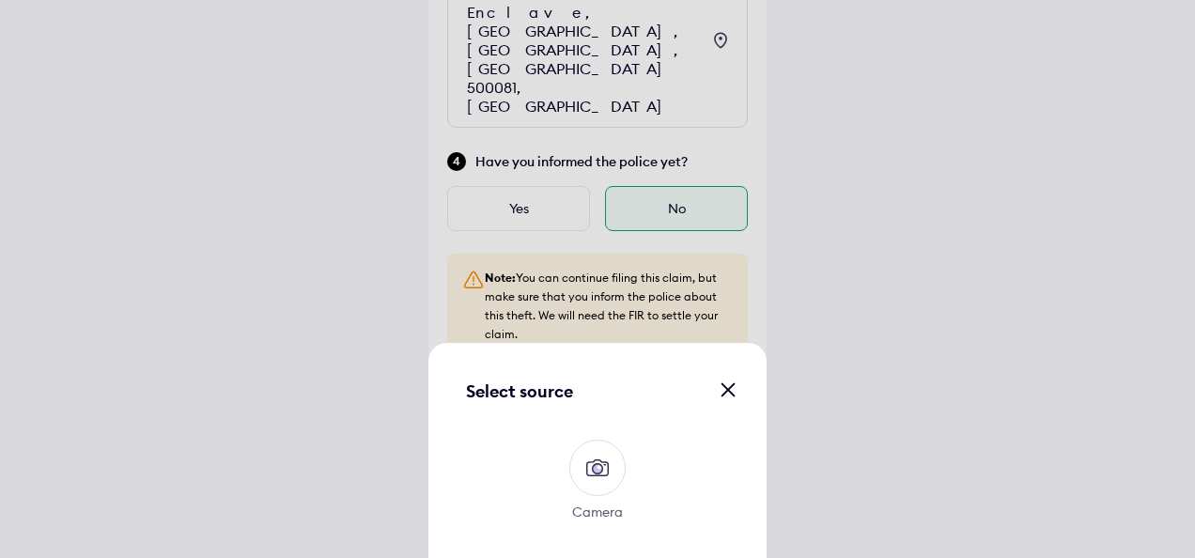
click at [606, 474] on img at bounding box center [598, 468] width 30 height 30
click at [0, 0] on input "Camera" at bounding box center [0, 0] width 0 height 0
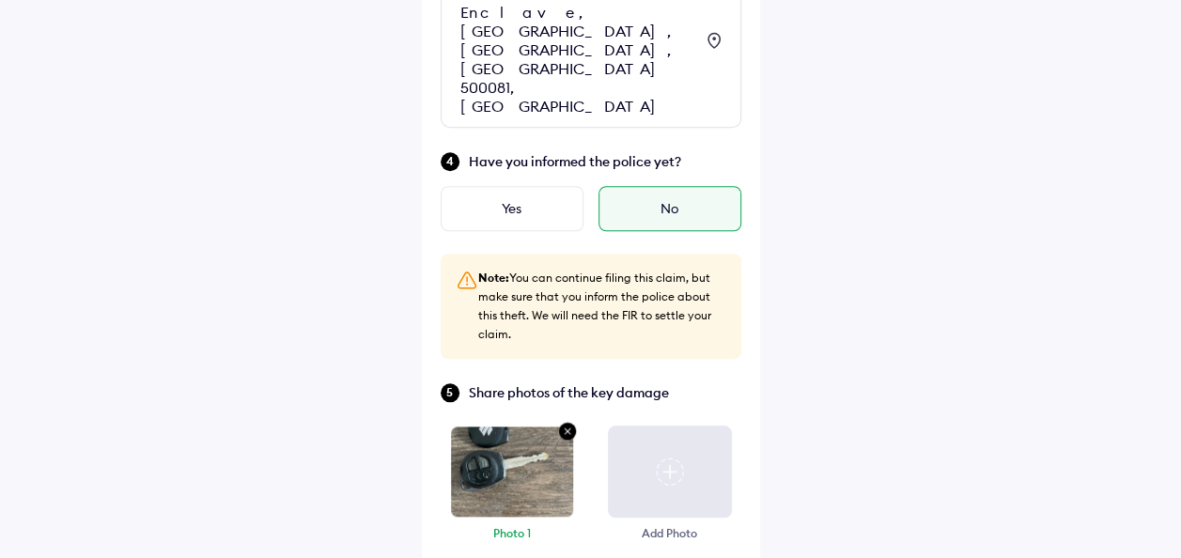
click at [678, 426] on div at bounding box center [670, 472] width 124 height 92
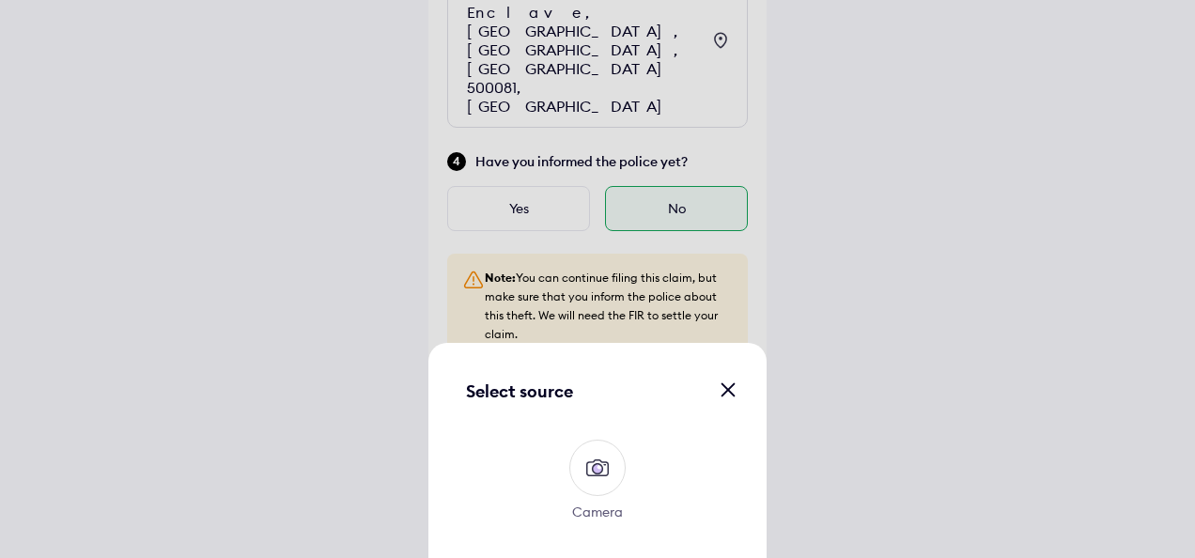
click at [599, 460] on img at bounding box center [598, 468] width 30 height 30
click at [0, 0] on input "Camera" at bounding box center [0, 0] width 0 height 0
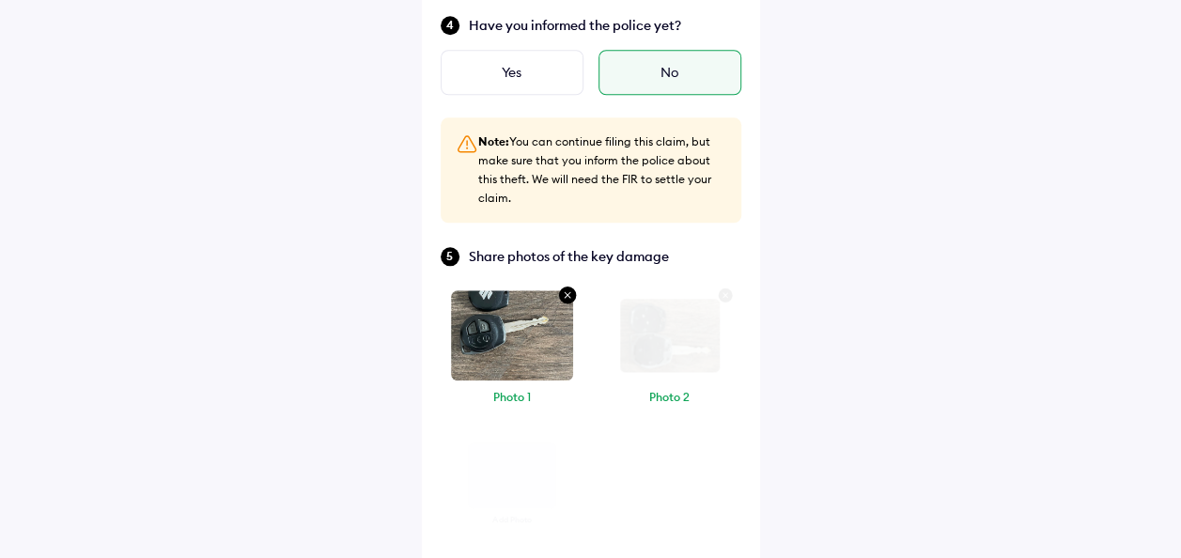
scroll to position [895, 0]
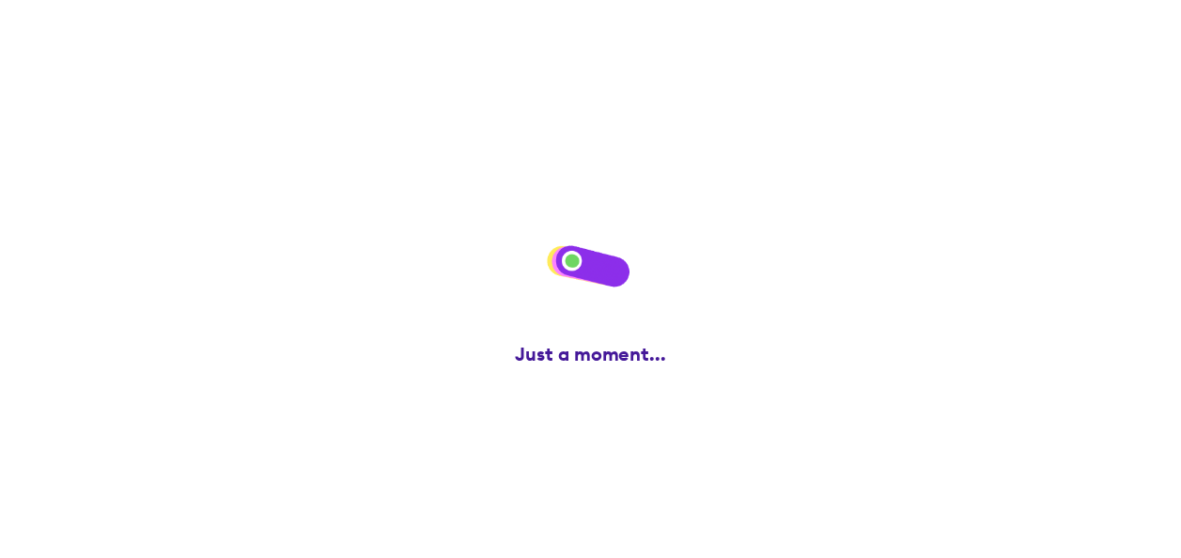
scroll to position [0, 0]
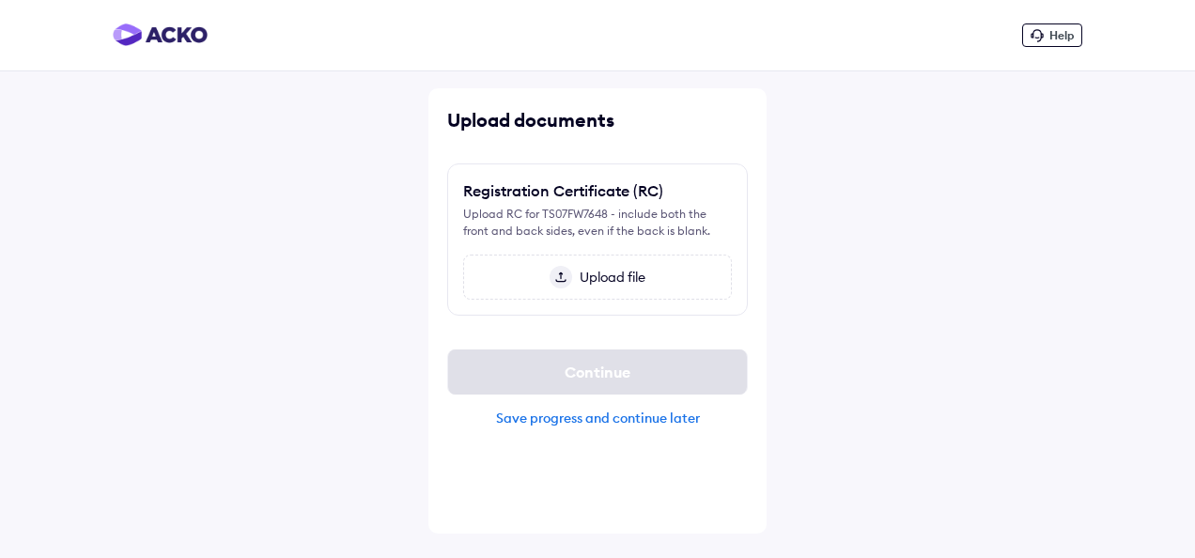
click at [823, 320] on div "Help Upload documents Registration Certificate (RC) Upload RC for TS07FW7648 - …" at bounding box center [597, 279] width 1195 height 558
click at [585, 276] on span "Upload file" at bounding box center [608, 277] width 73 height 17
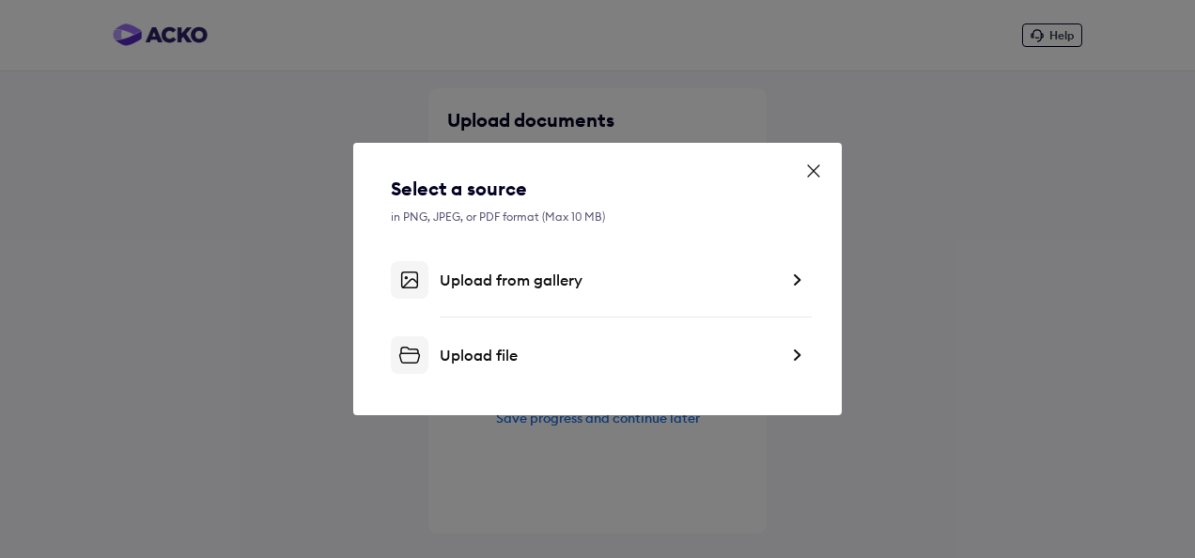
click at [520, 358] on div "Upload file" at bounding box center [609, 355] width 338 height 19
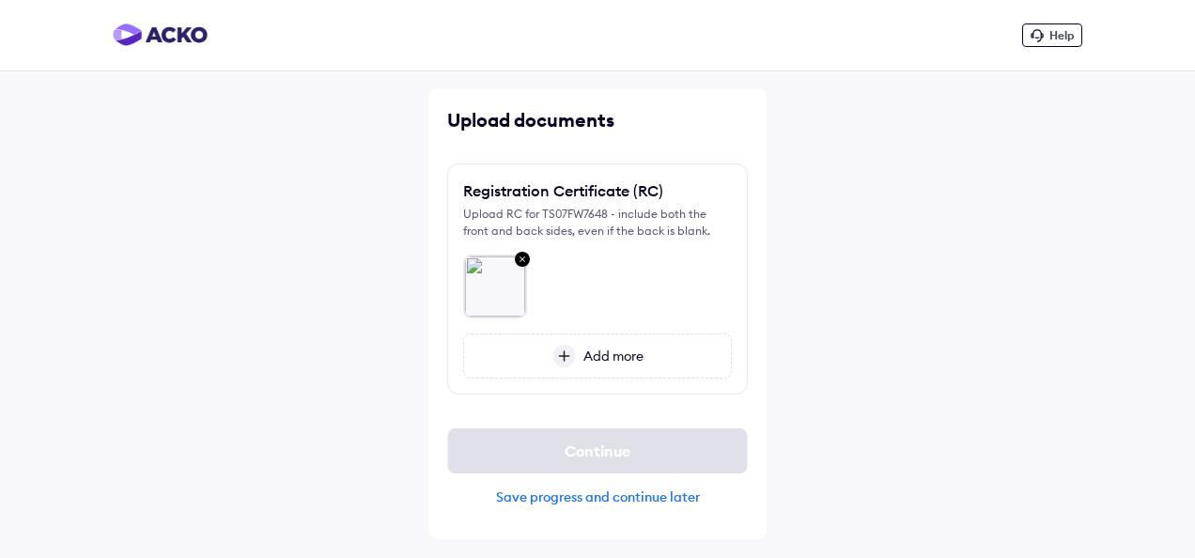
click at [592, 355] on span "Add more" at bounding box center [610, 356] width 68 height 17
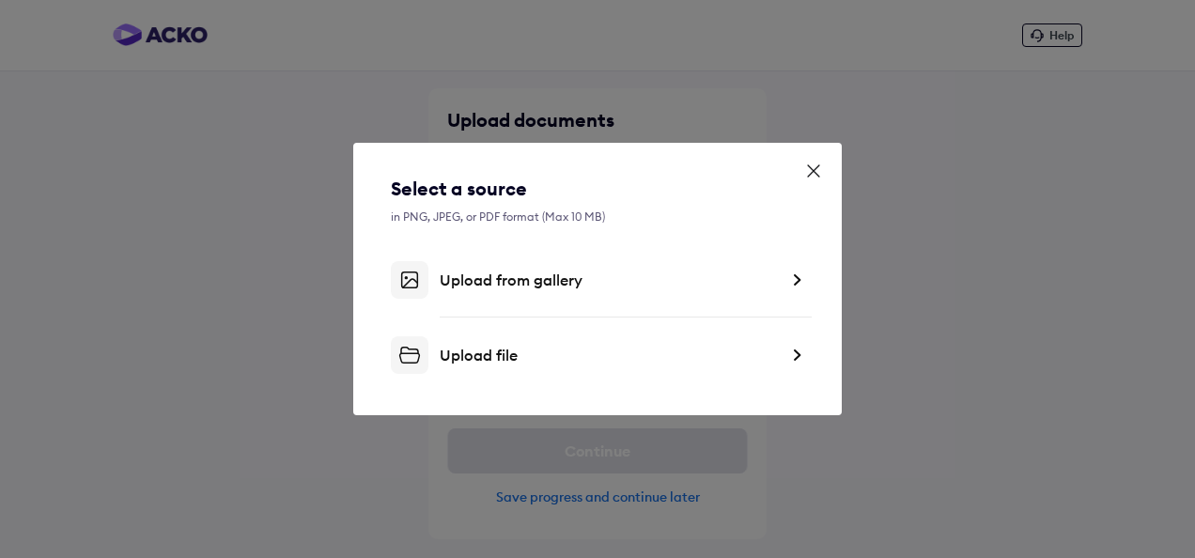
click at [477, 362] on div "Upload file" at bounding box center [609, 355] width 338 height 19
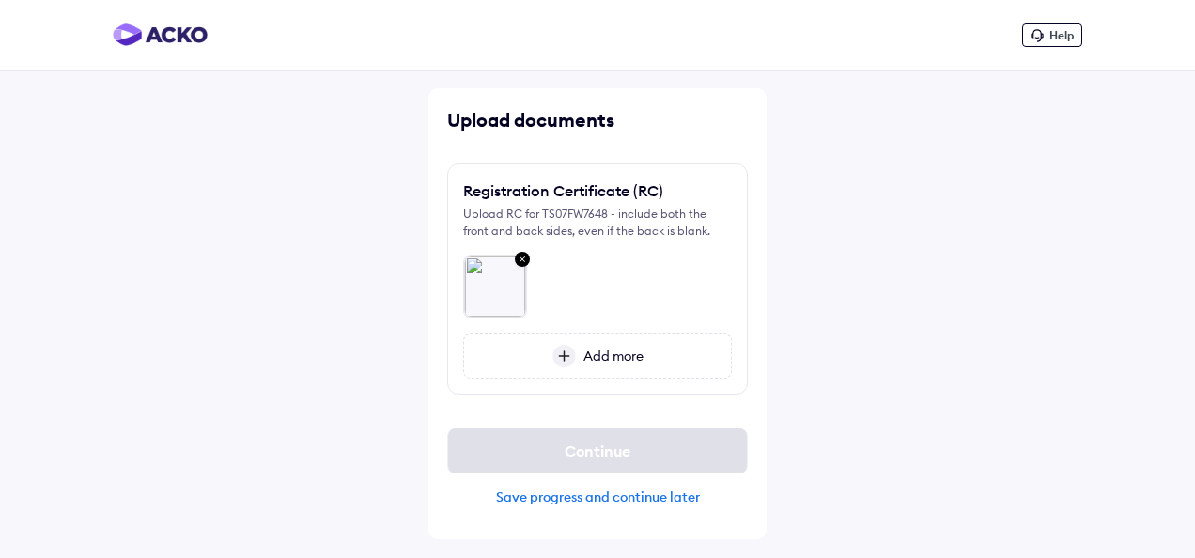
click at [563, 297] on div at bounding box center [597, 279] width 269 height 79
click at [575, 265] on div at bounding box center [597, 279] width 269 height 79
click at [564, 355] on img at bounding box center [563, 356] width 23 height 23
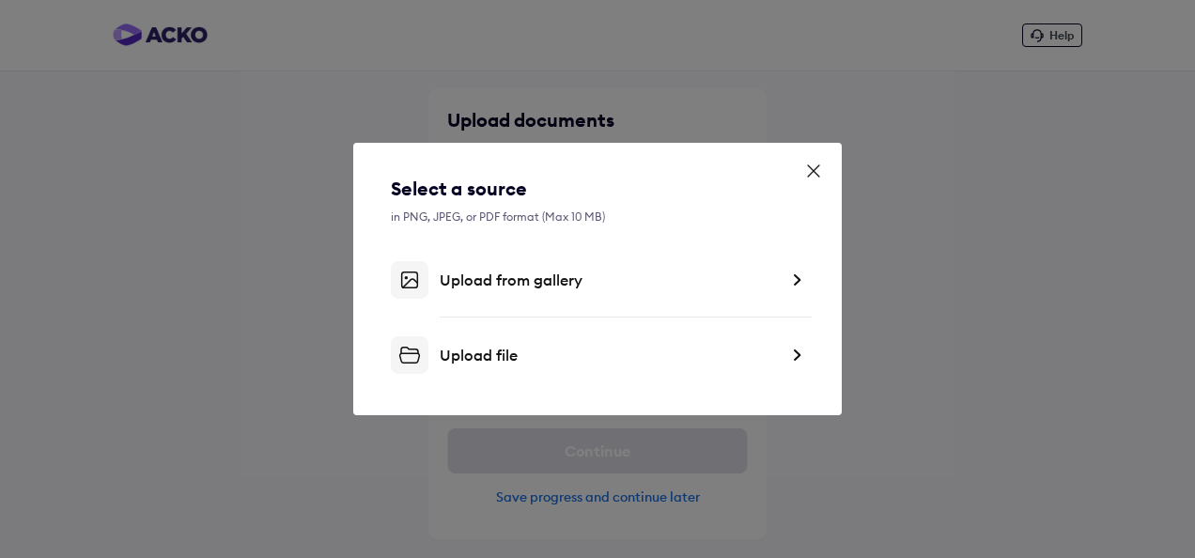
click at [562, 284] on div "Upload from gallery" at bounding box center [609, 280] width 338 height 19
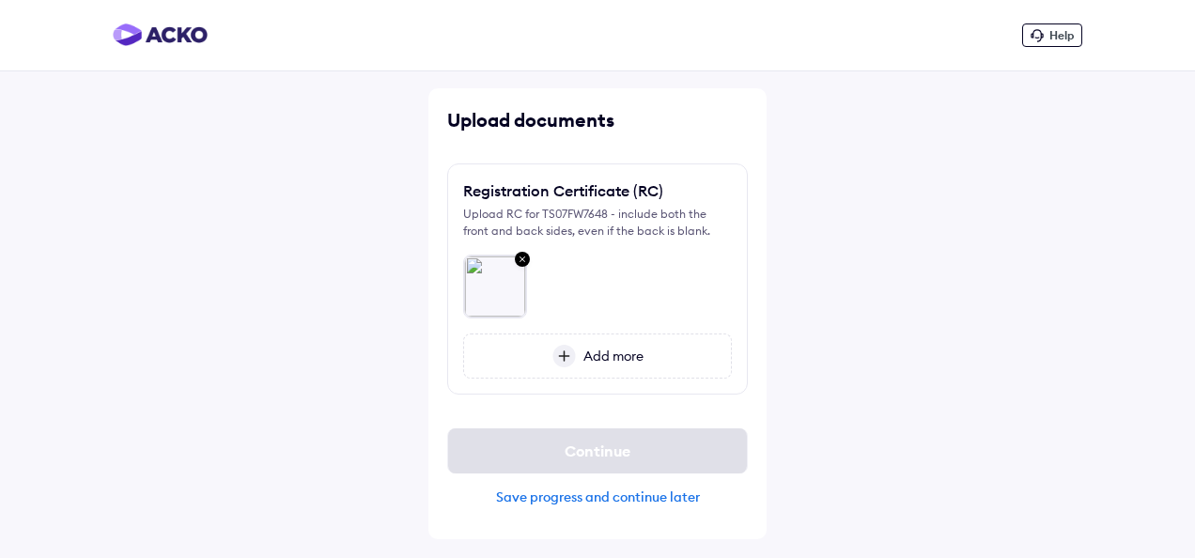
click at [599, 355] on span "Add more" at bounding box center [610, 356] width 68 height 17
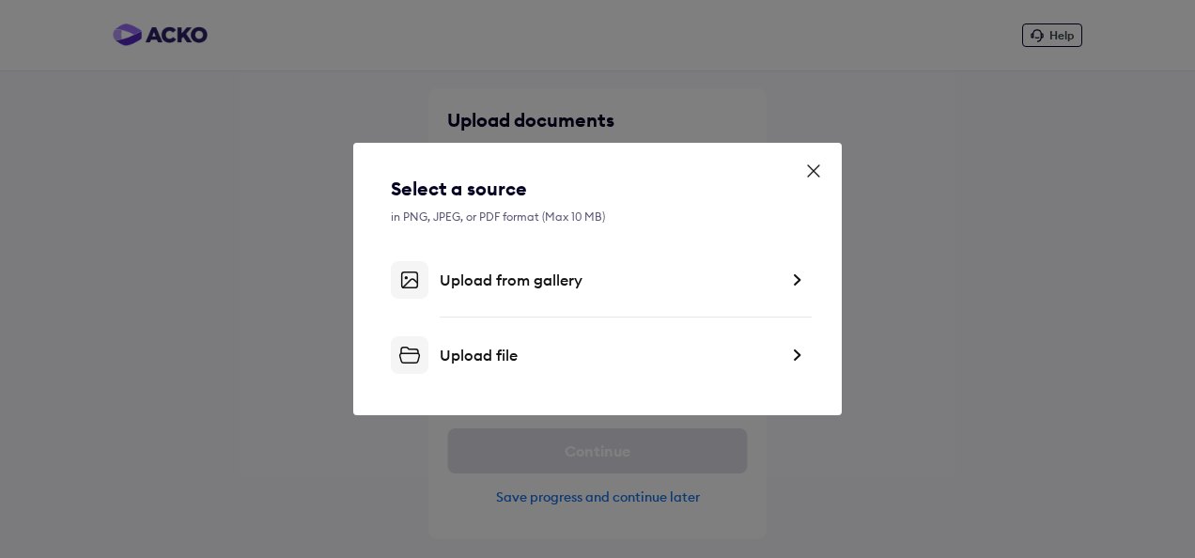
click at [519, 354] on div "Upload file" at bounding box center [609, 355] width 338 height 19
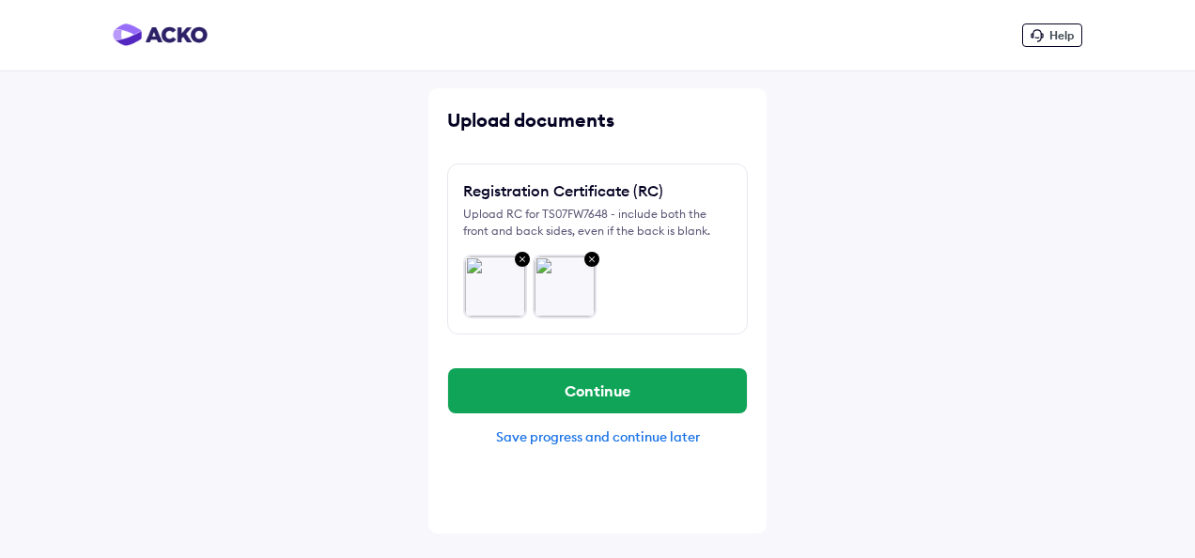
click at [519, 259] on img at bounding box center [522, 260] width 23 height 24
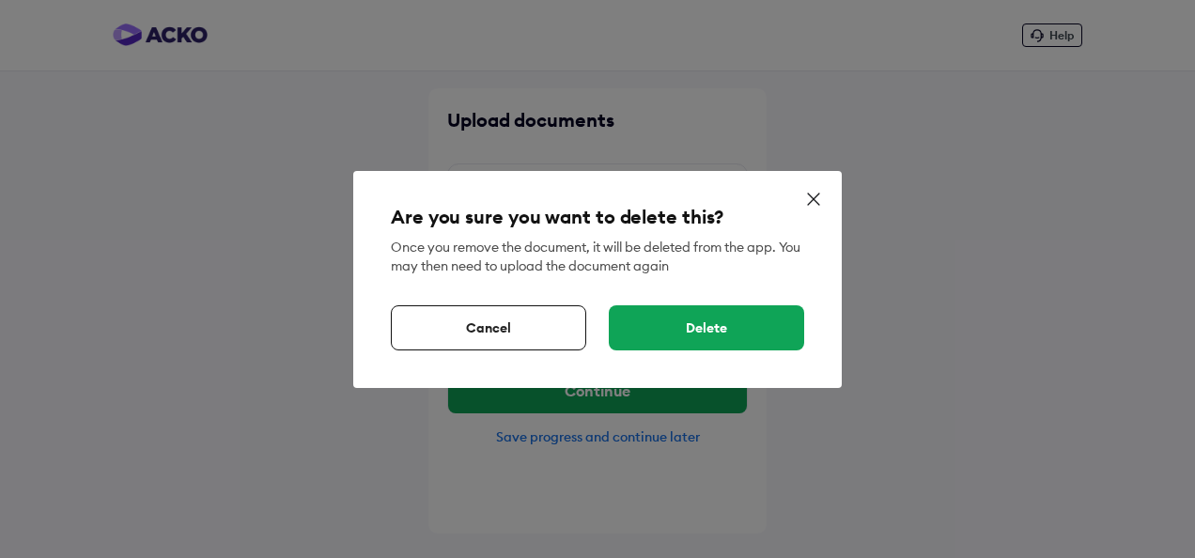
click at [725, 332] on div "Delete" at bounding box center [706, 327] width 195 height 45
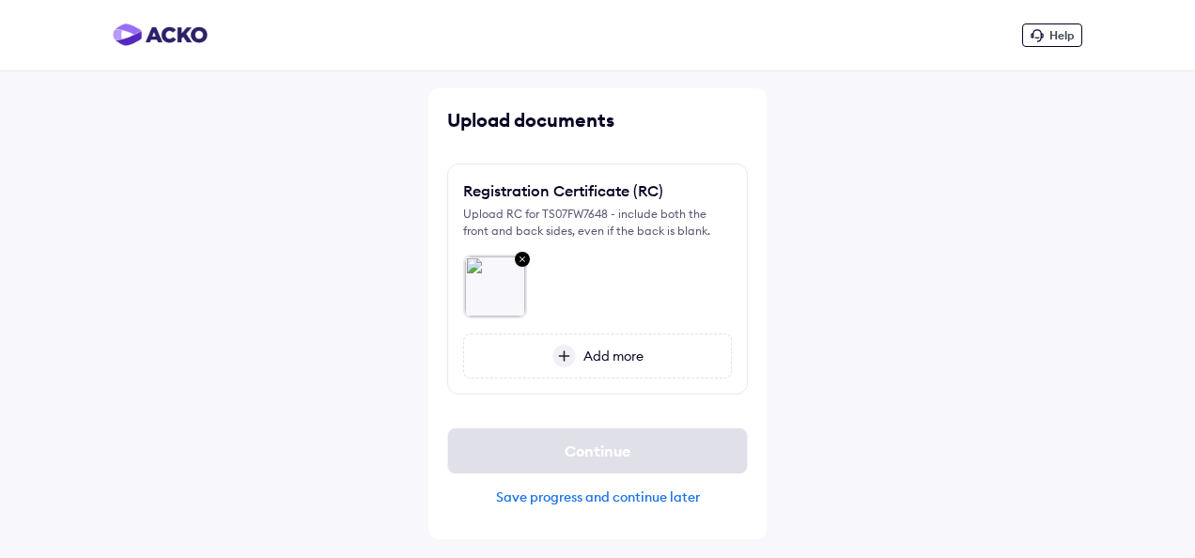
click at [612, 351] on span "Add more" at bounding box center [610, 356] width 68 height 17
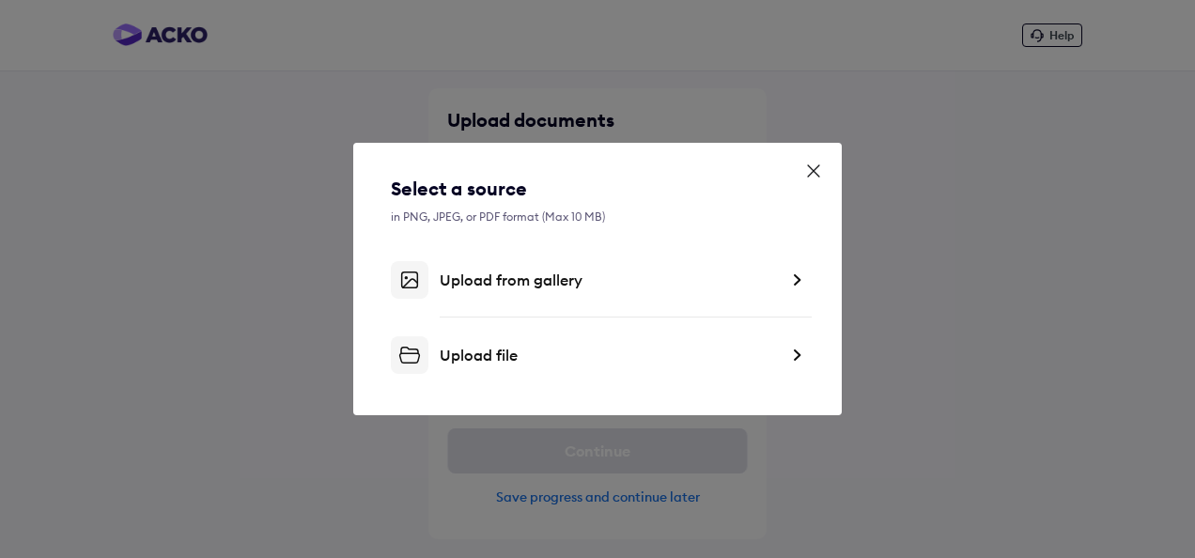
click at [513, 354] on div "Upload file" at bounding box center [609, 355] width 338 height 19
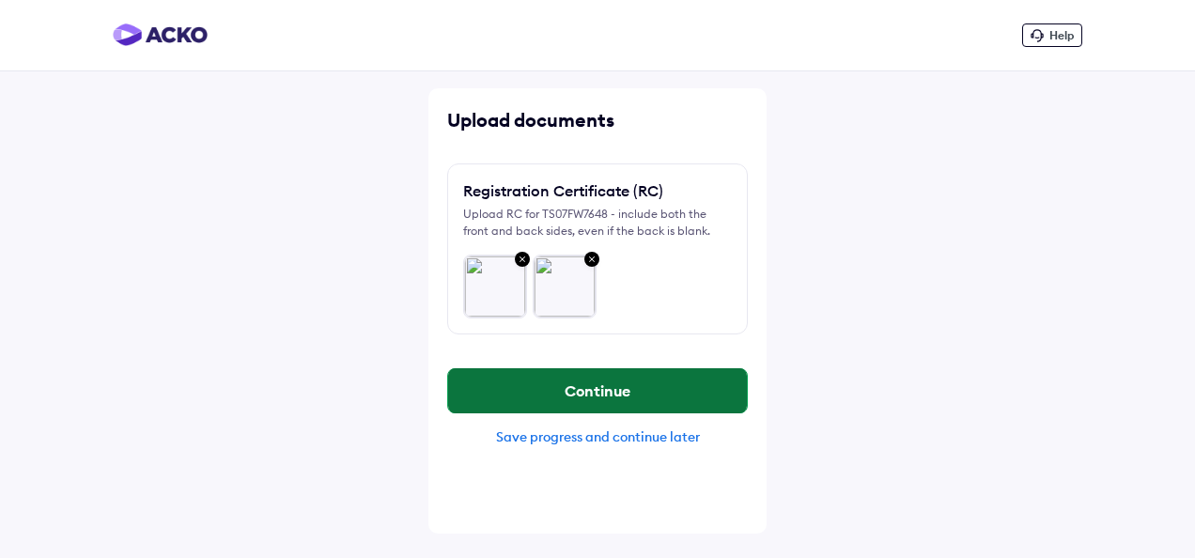
click at [615, 390] on button "Continue" at bounding box center [597, 390] width 299 height 45
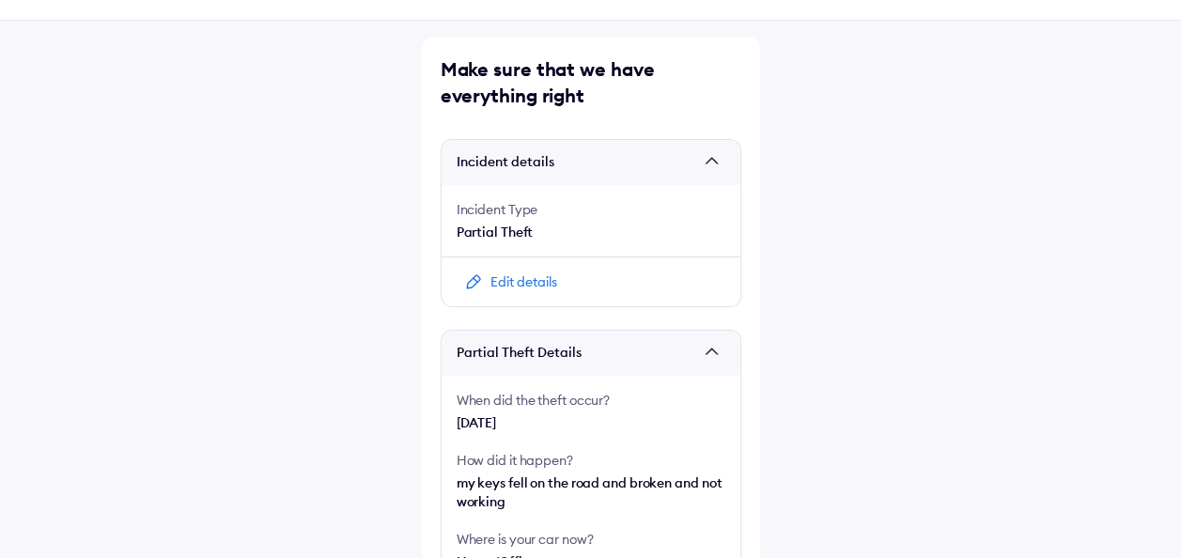
scroll to position [94, 0]
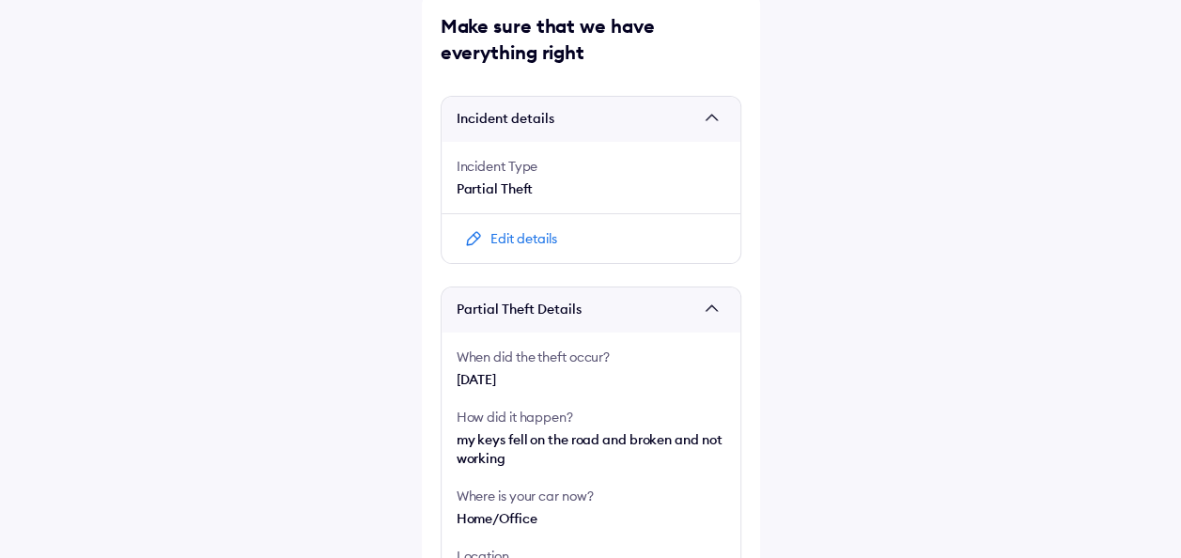
click at [514, 235] on div "Edit details" at bounding box center [523, 238] width 67 height 19
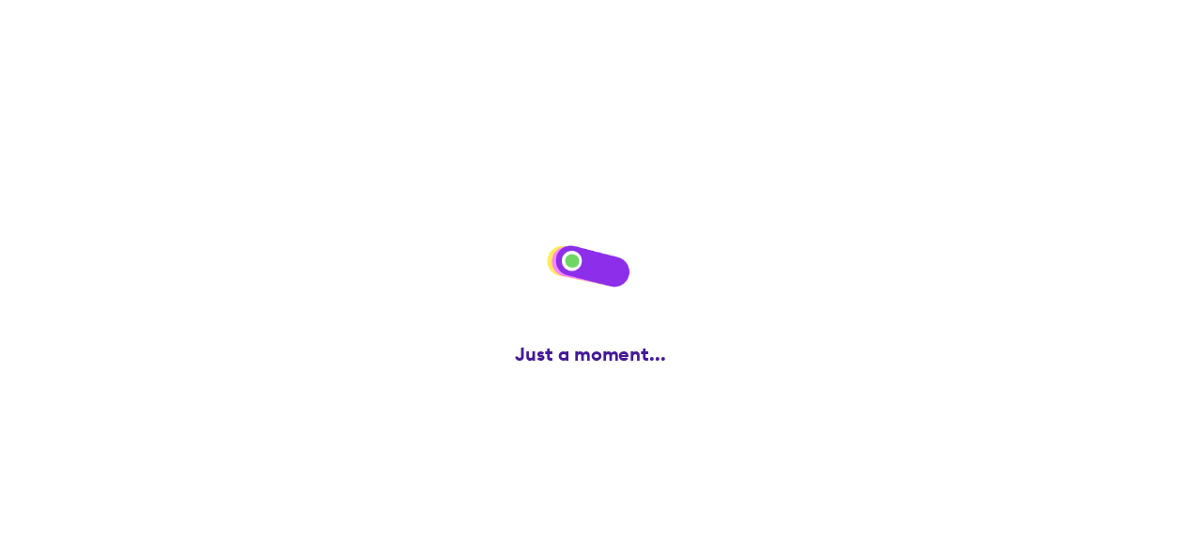
scroll to position [0, 0]
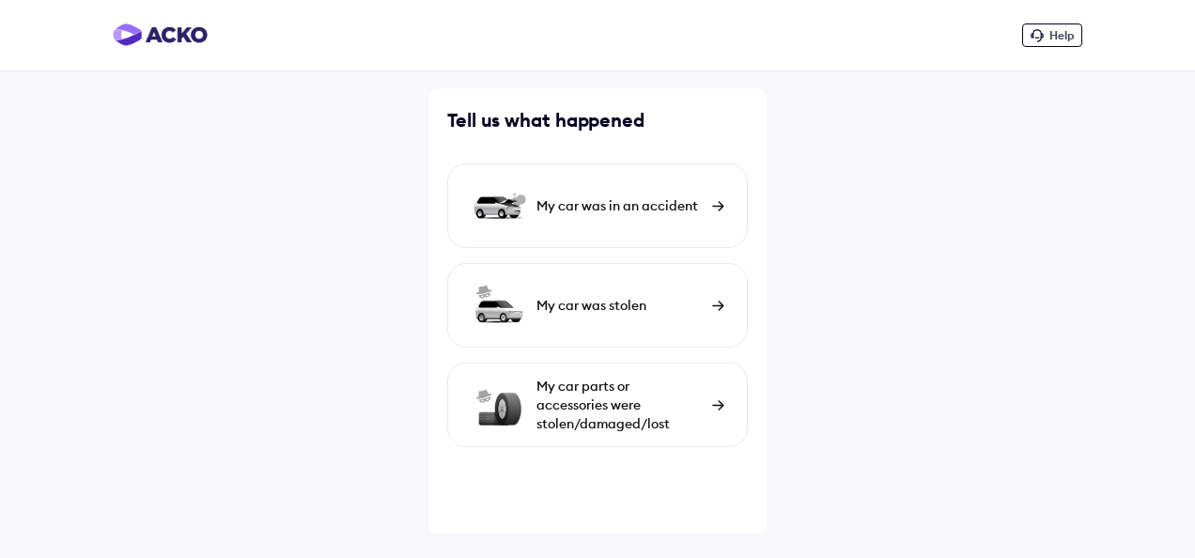
click at [626, 404] on div "My car parts or accessories were stolen/damaged/lost" at bounding box center [620, 405] width 166 height 56
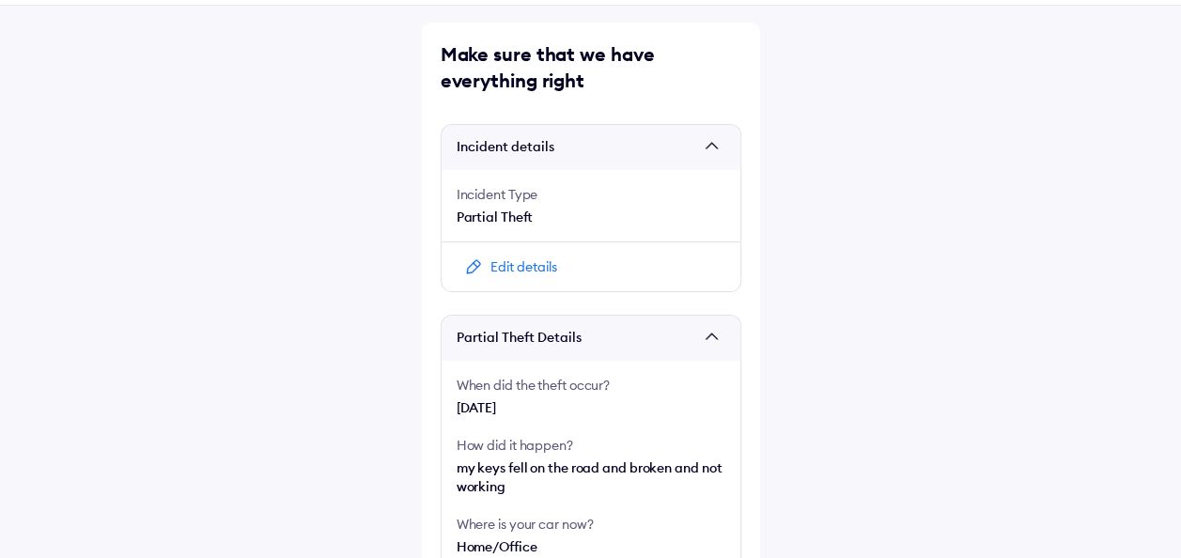
scroll to position [94, 0]
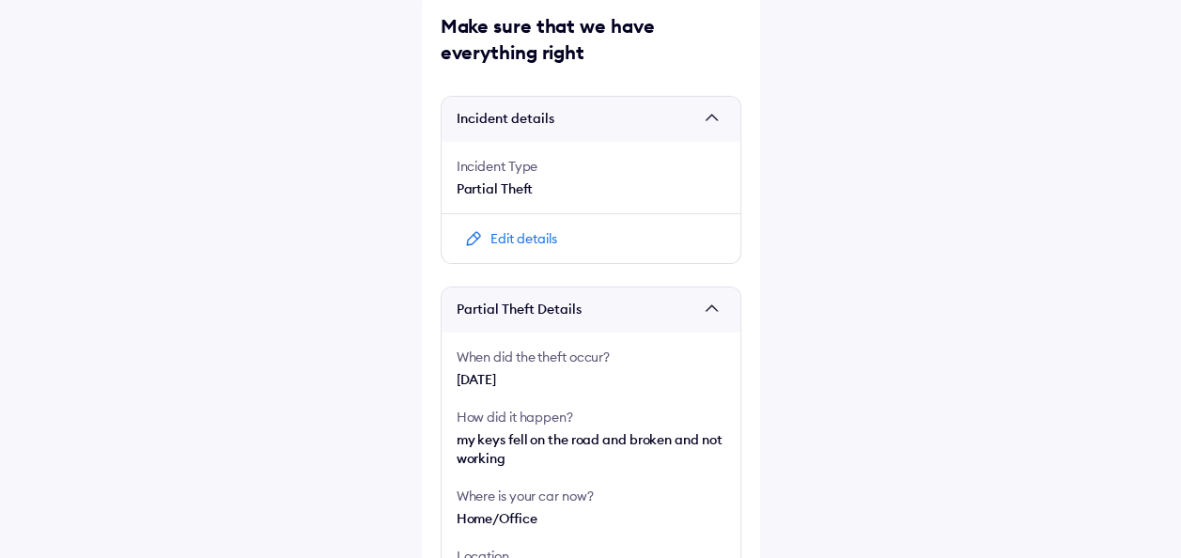
click at [522, 236] on div "Edit details" at bounding box center [523, 238] width 67 height 19
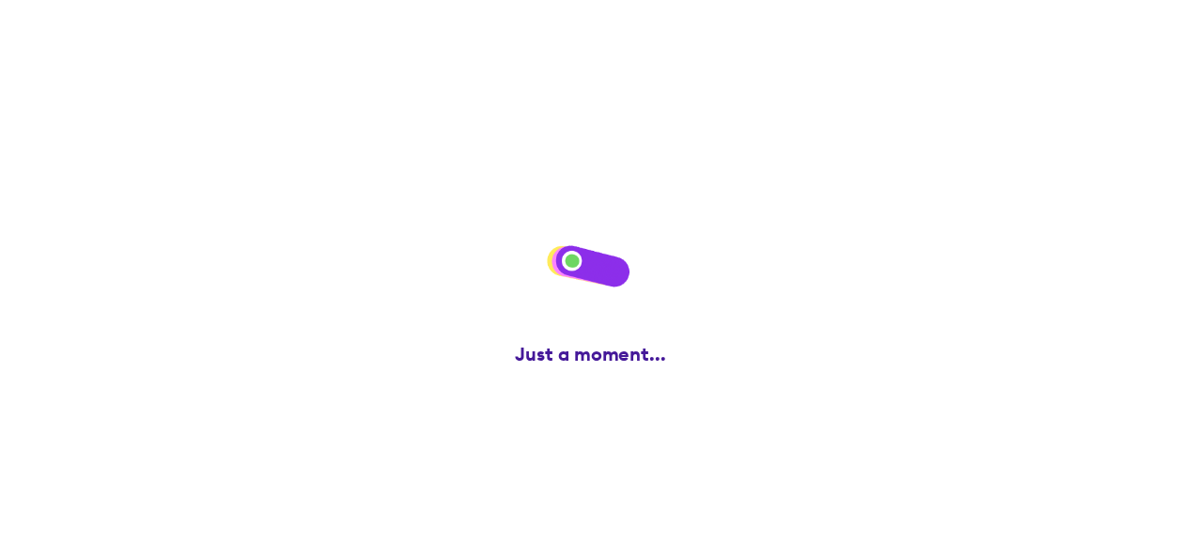
scroll to position [0, 0]
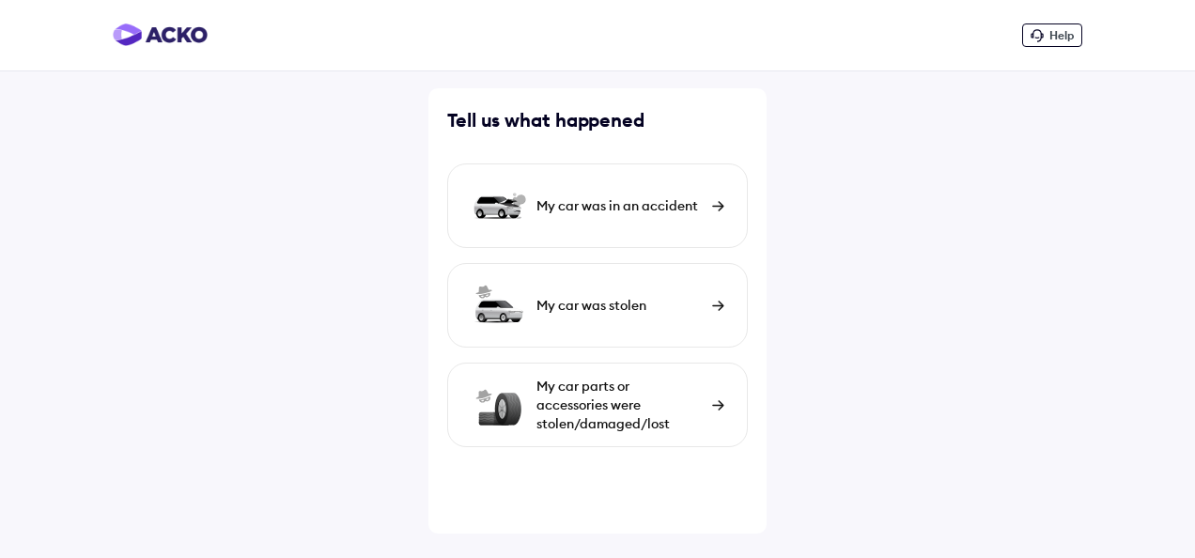
click at [718, 401] on img at bounding box center [718, 405] width 12 height 10
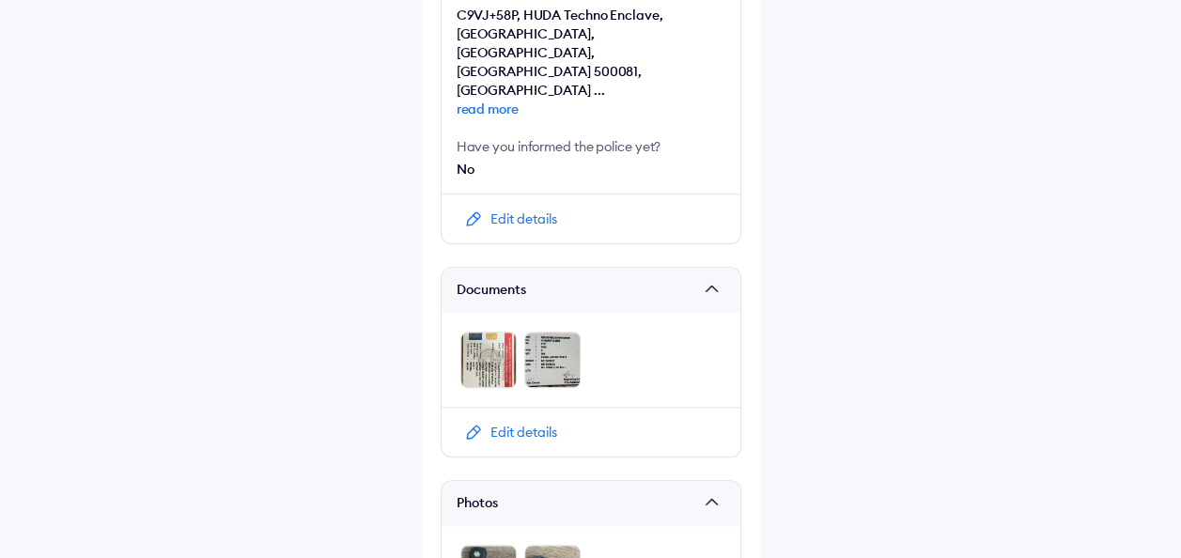
scroll to position [827, 0]
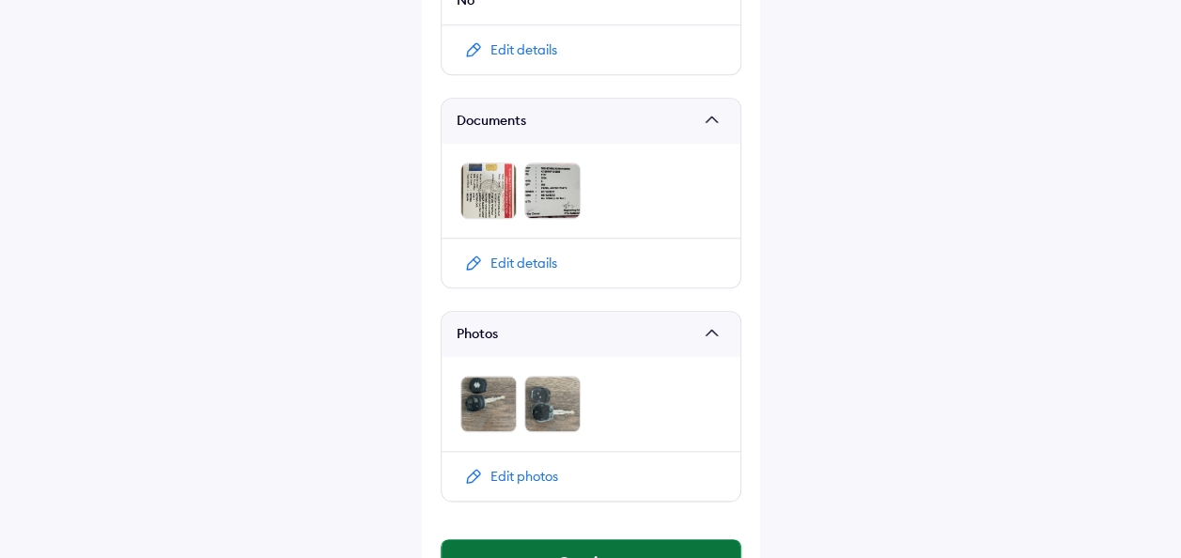
click at [634, 539] on button "Continue" at bounding box center [591, 561] width 299 height 45
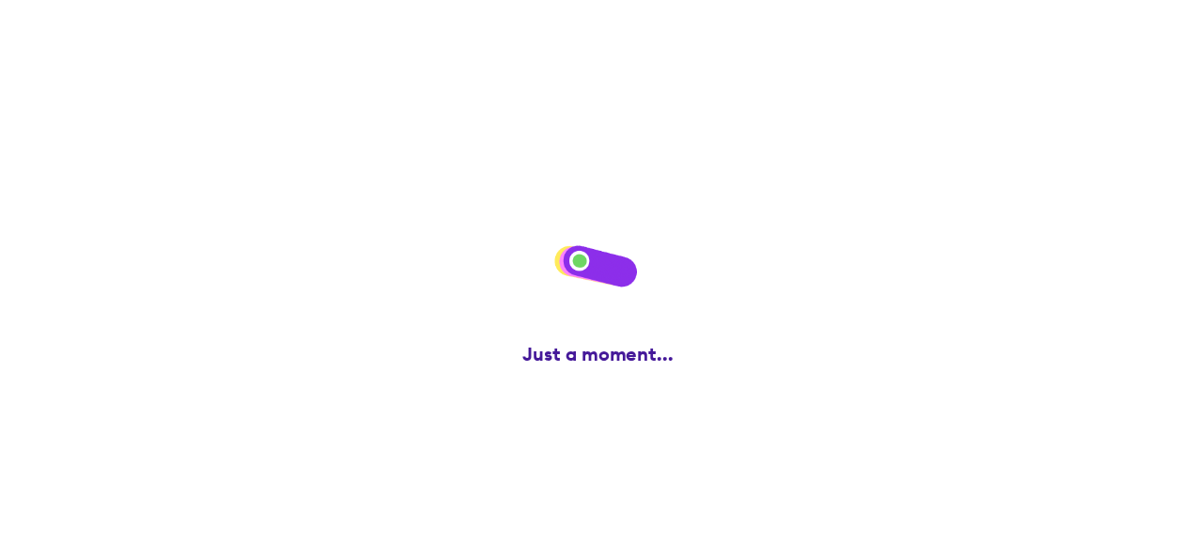
scroll to position [0, 0]
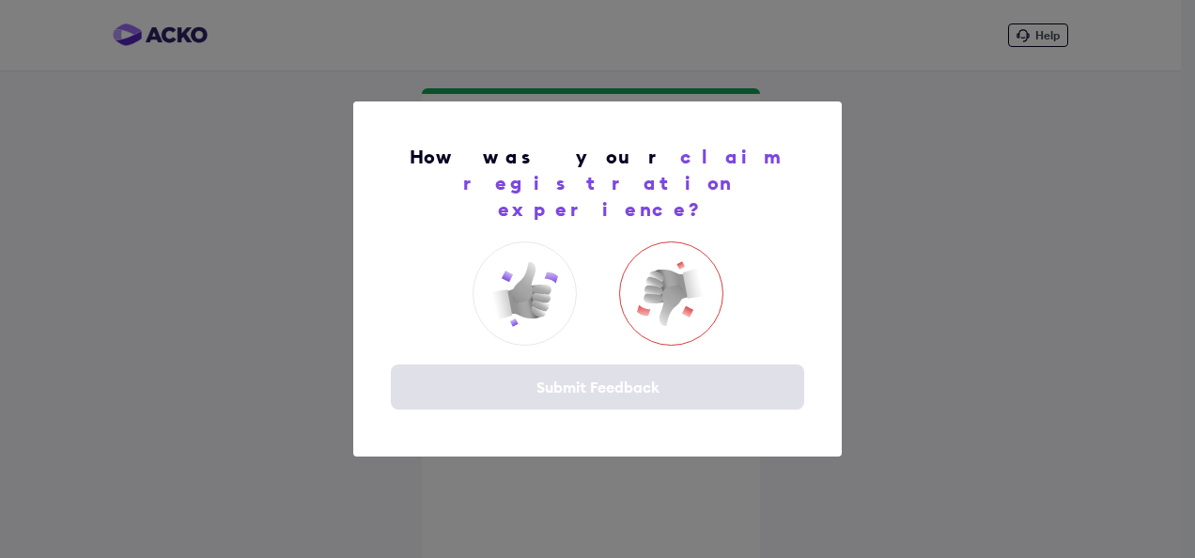
click at [680, 285] on img at bounding box center [670, 294] width 75 height 75
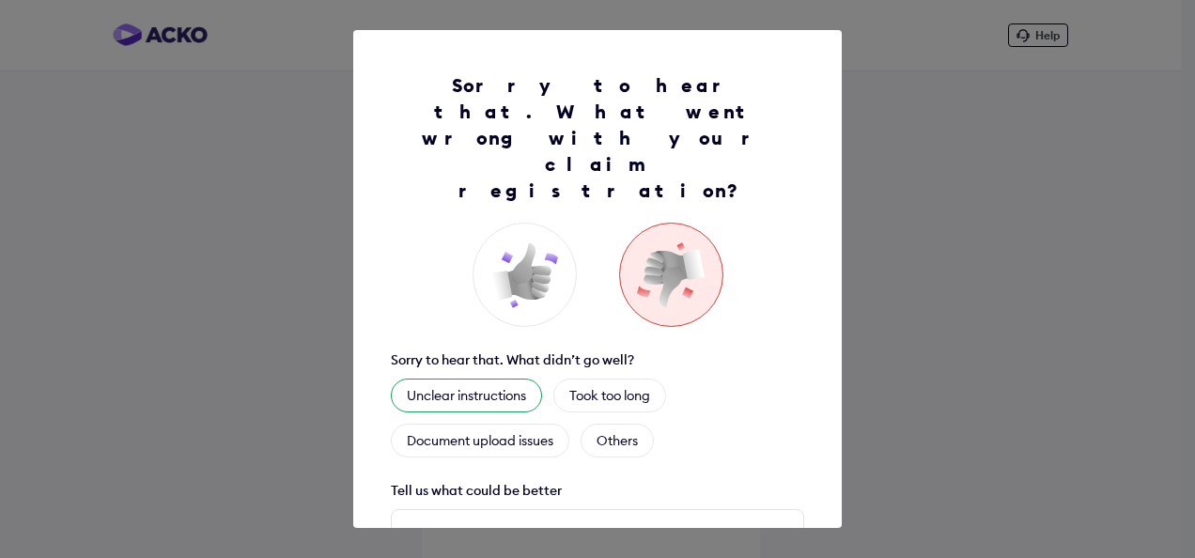
click at [485, 379] on div "Unclear instructions" at bounding box center [466, 396] width 151 height 34
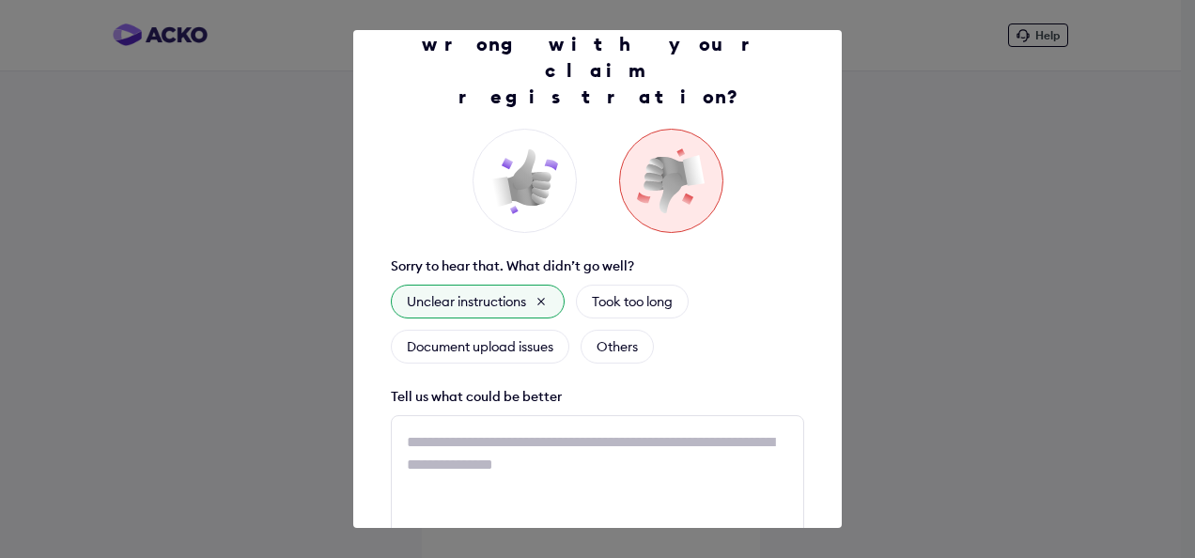
scroll to position [104, 0]
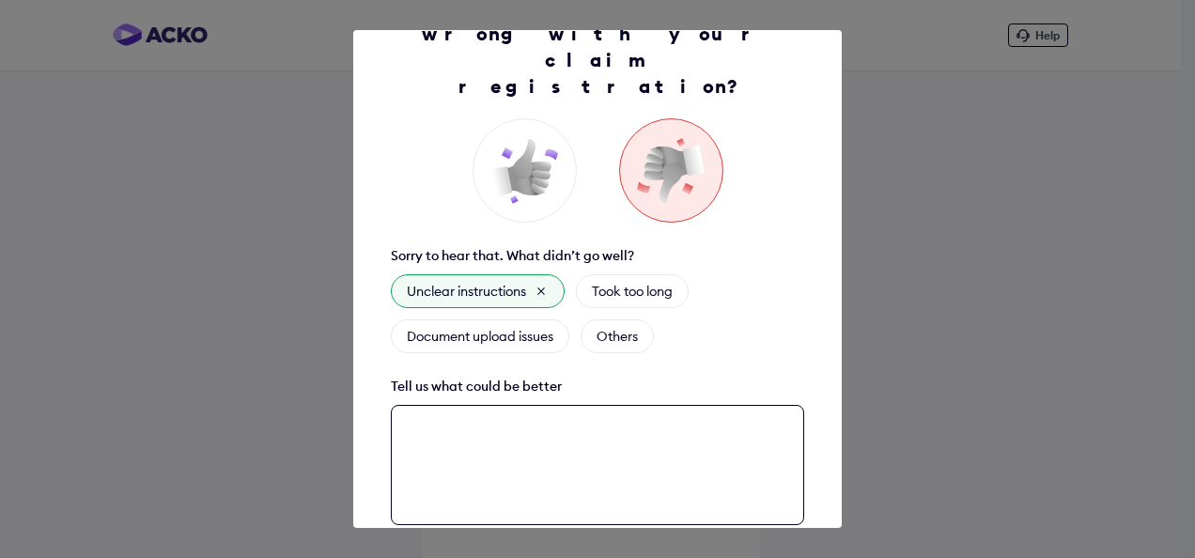
click at [509, 405] on textarea at bounding box center [597, 465] width 413 height 120
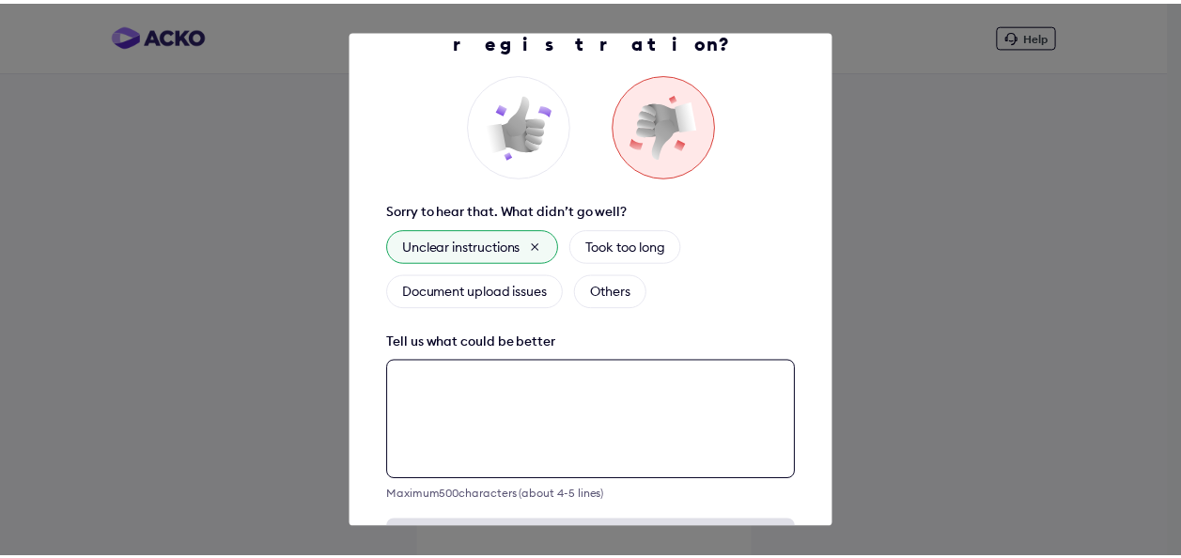
scroll to position [154, 0]
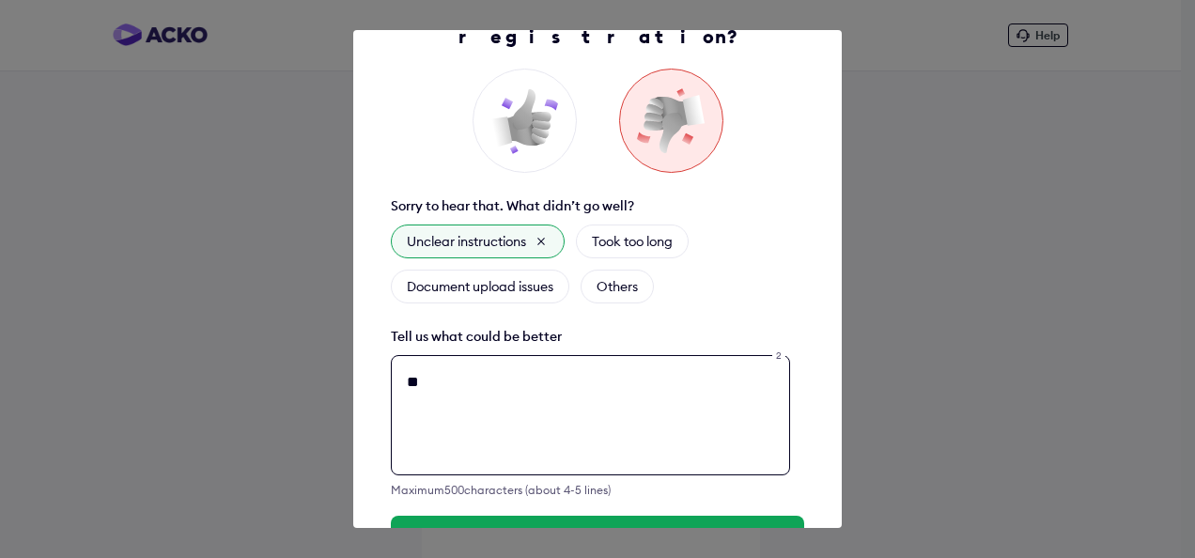
type textarea "*"
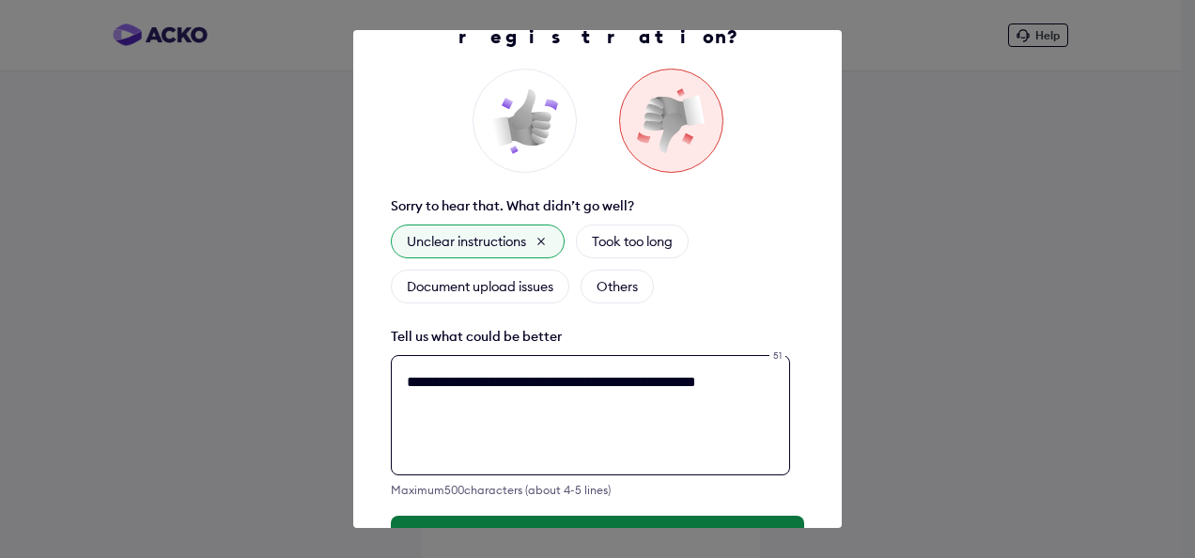
type textarea "**********"
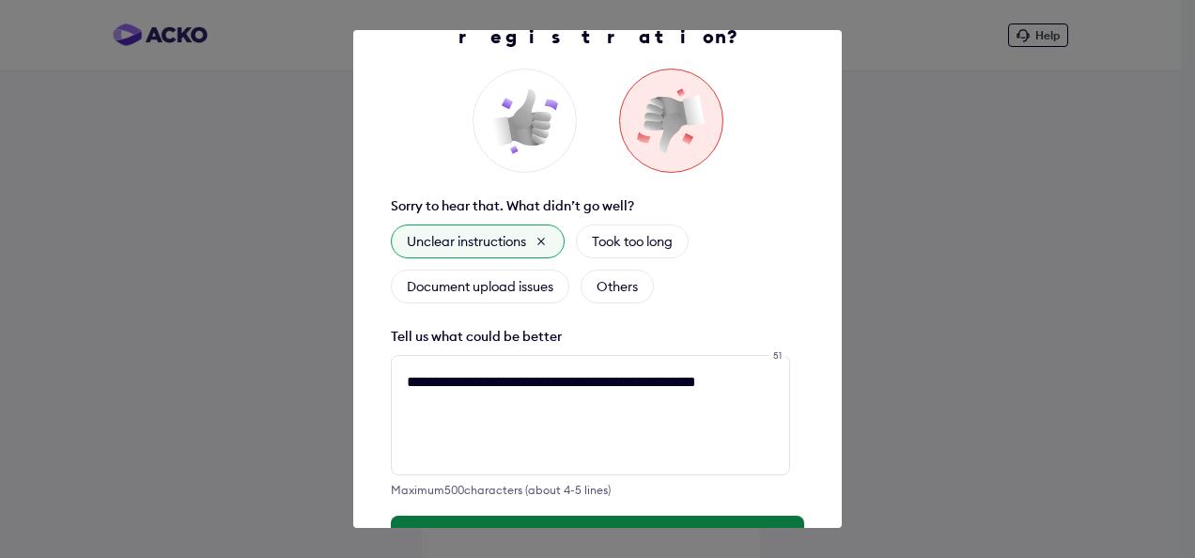
click at [596, 516] on button "Submit Feedback" at bounding box center [597, 538] width 413 height 45
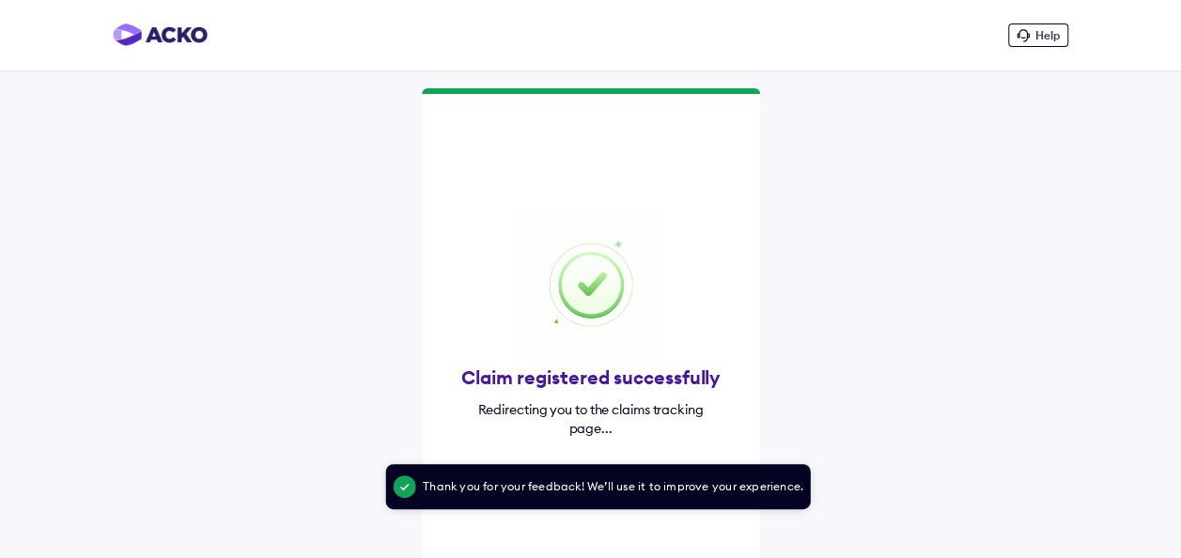
scroll to position [9, 0]
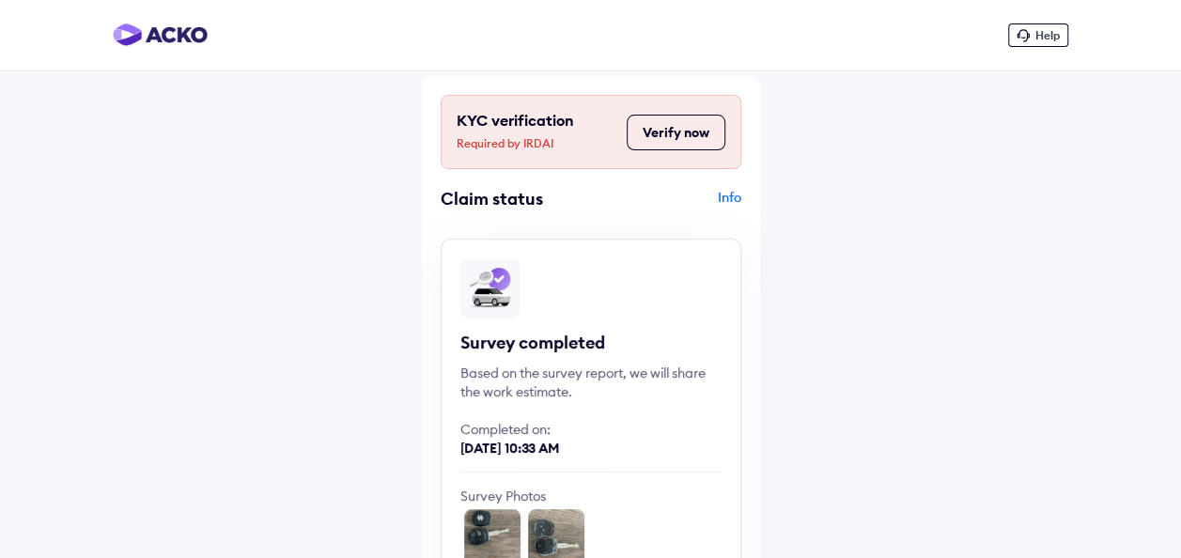
click at [672, 130] on button "Verify now" at bounding box center [676, 133] width 99 height 36
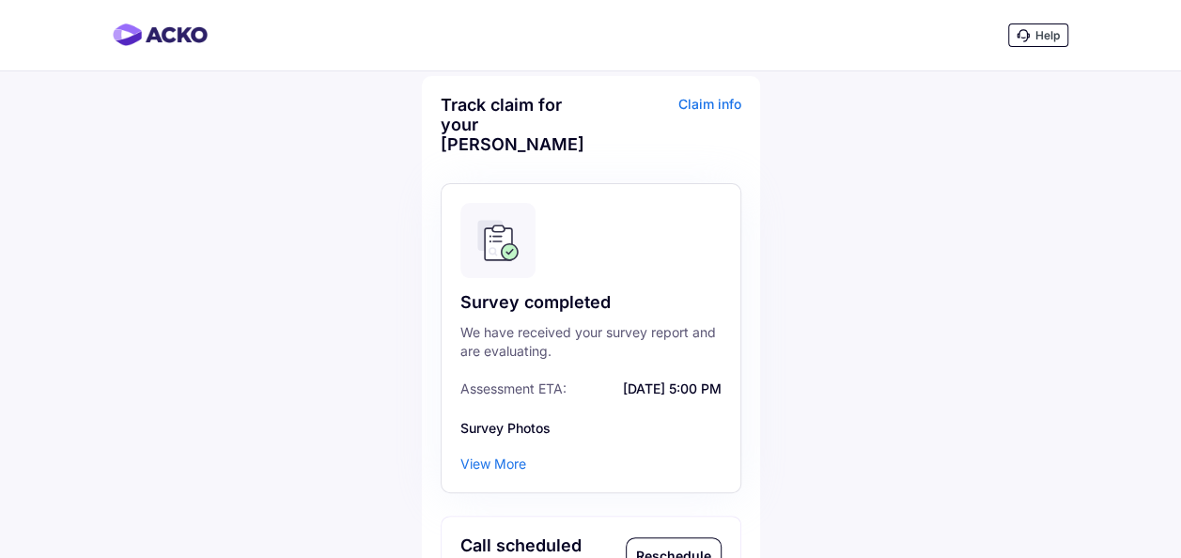
click at [704, 104] on div "Claim info" at bounding box center [669, 131] width 146 height 73
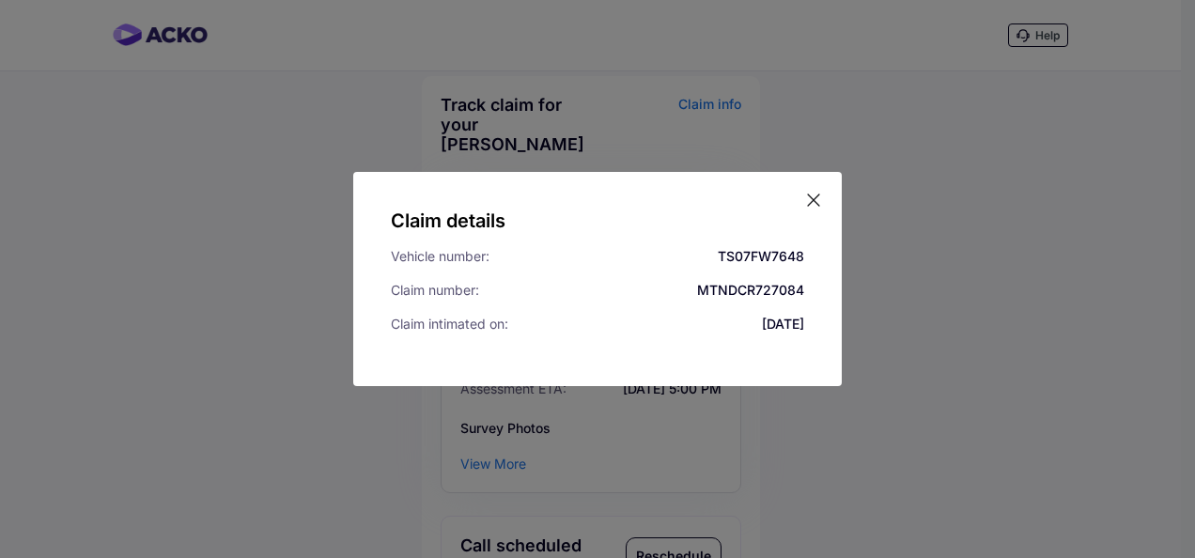
click at [814, 199] on icon at bounding box center [813, 199] width 11 height 11
